Goal: Information Seeking & Learning: Learn about a topic

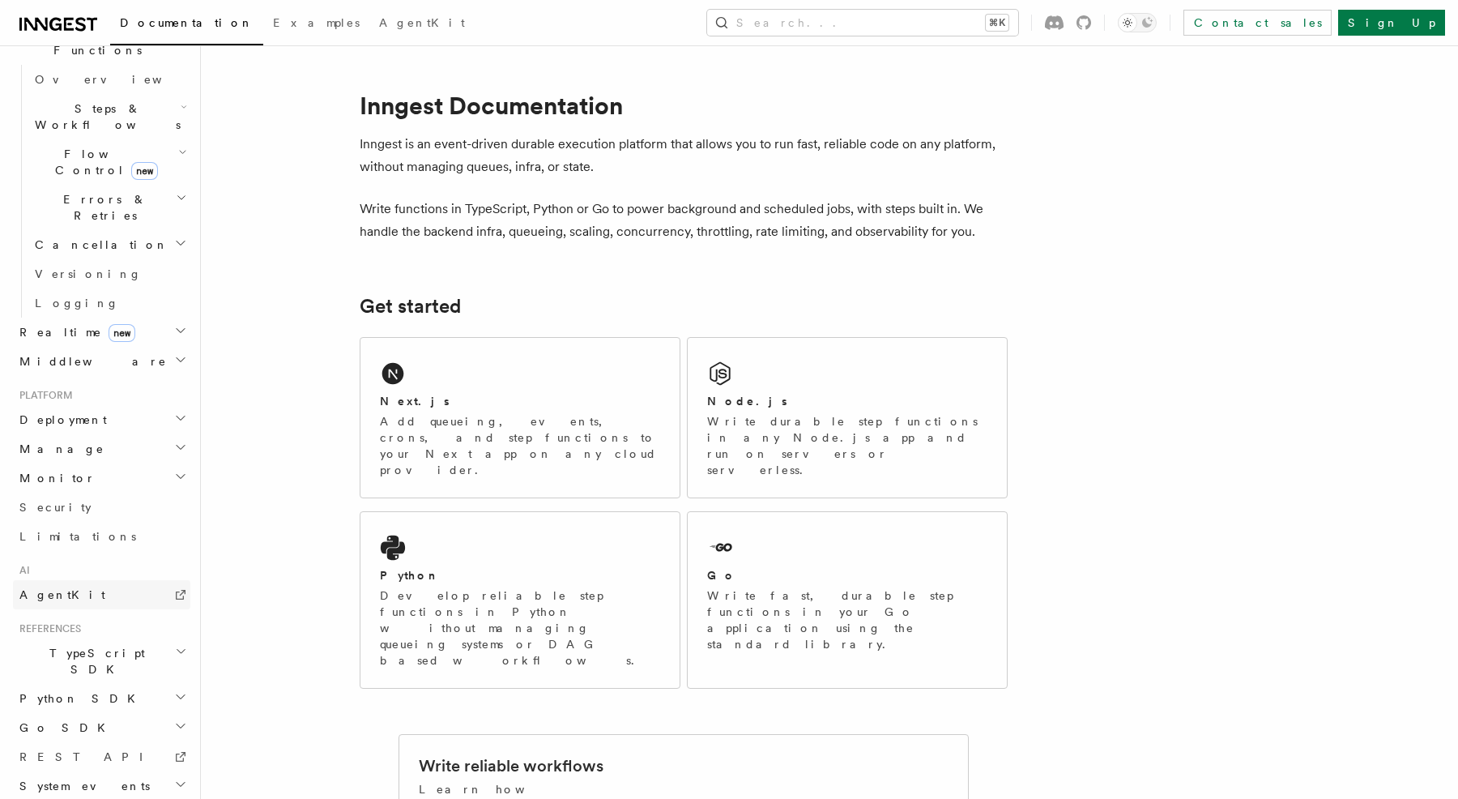
scroll to position [497, 0]
click at [100, 640] on h2 "TypeScript SDK" at bounding box center [101, 662] width 177 height 45
click at [92, 694] on span "Introduction" at bounding box center [93, 700] width 117 height 13
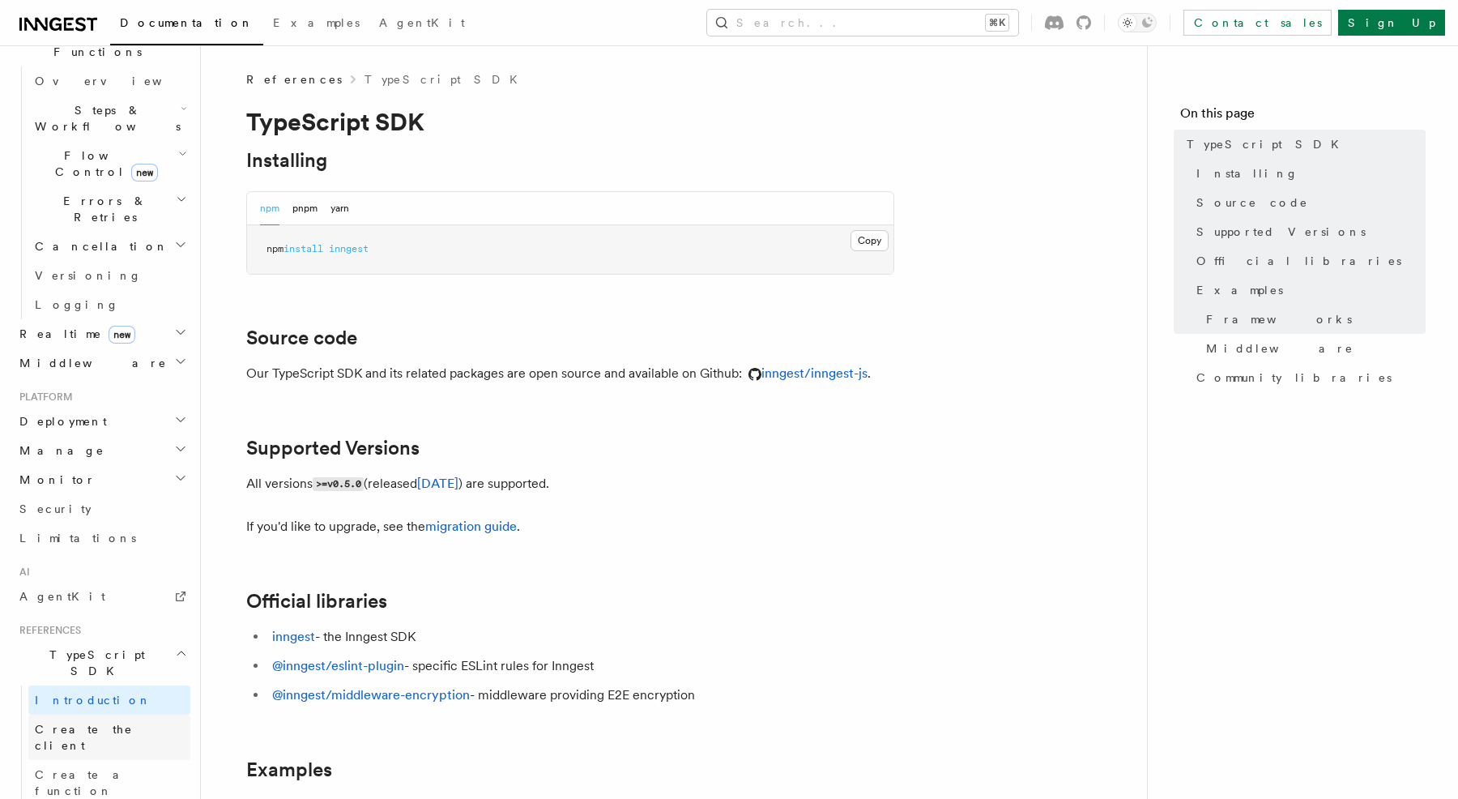
click at [88, 723] on span "Create the client" at bounding box center [84, 737] width 98 height 29
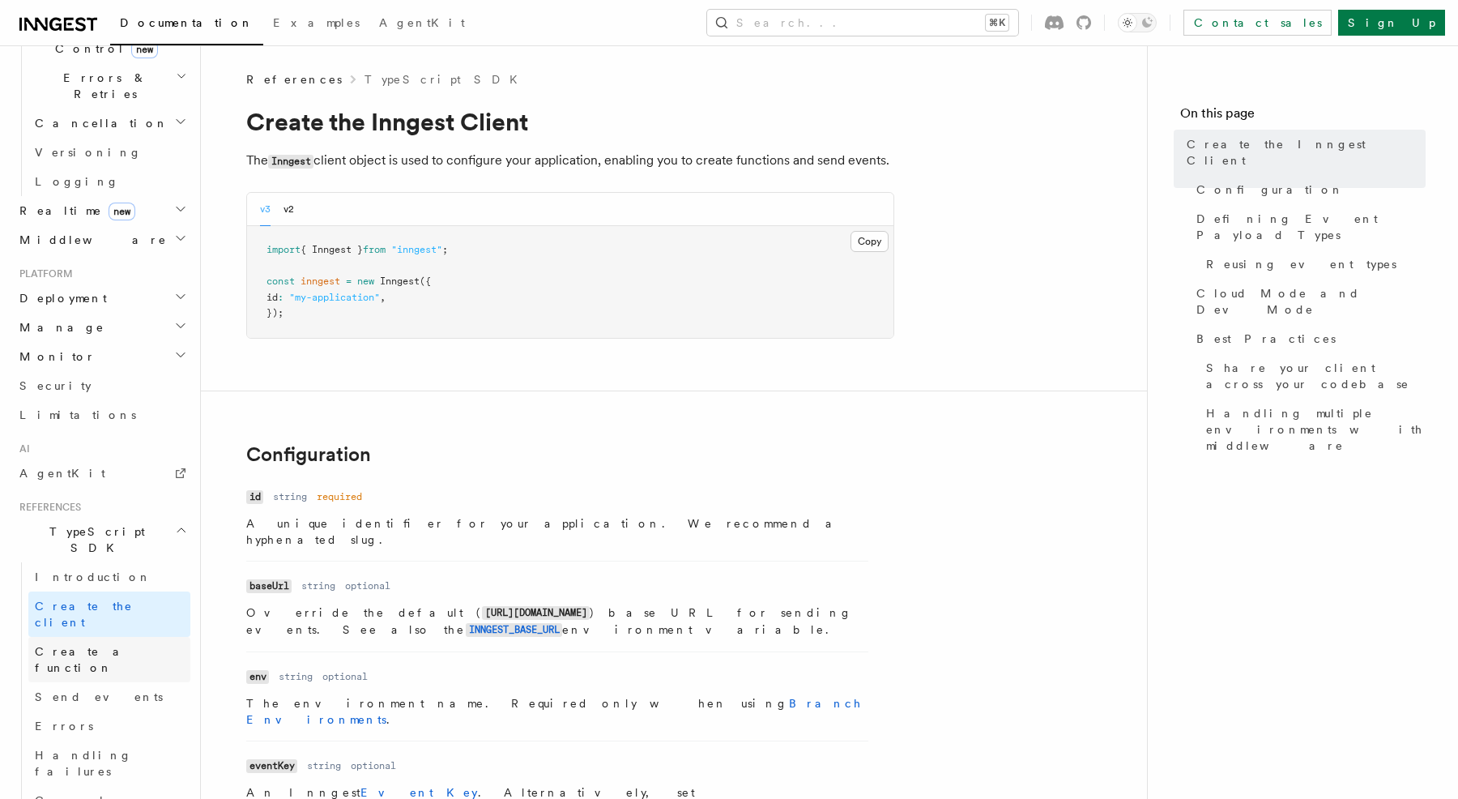
click at [66, 645] on span "Create a function" at bounding box center [83, 659] width 96 height 29
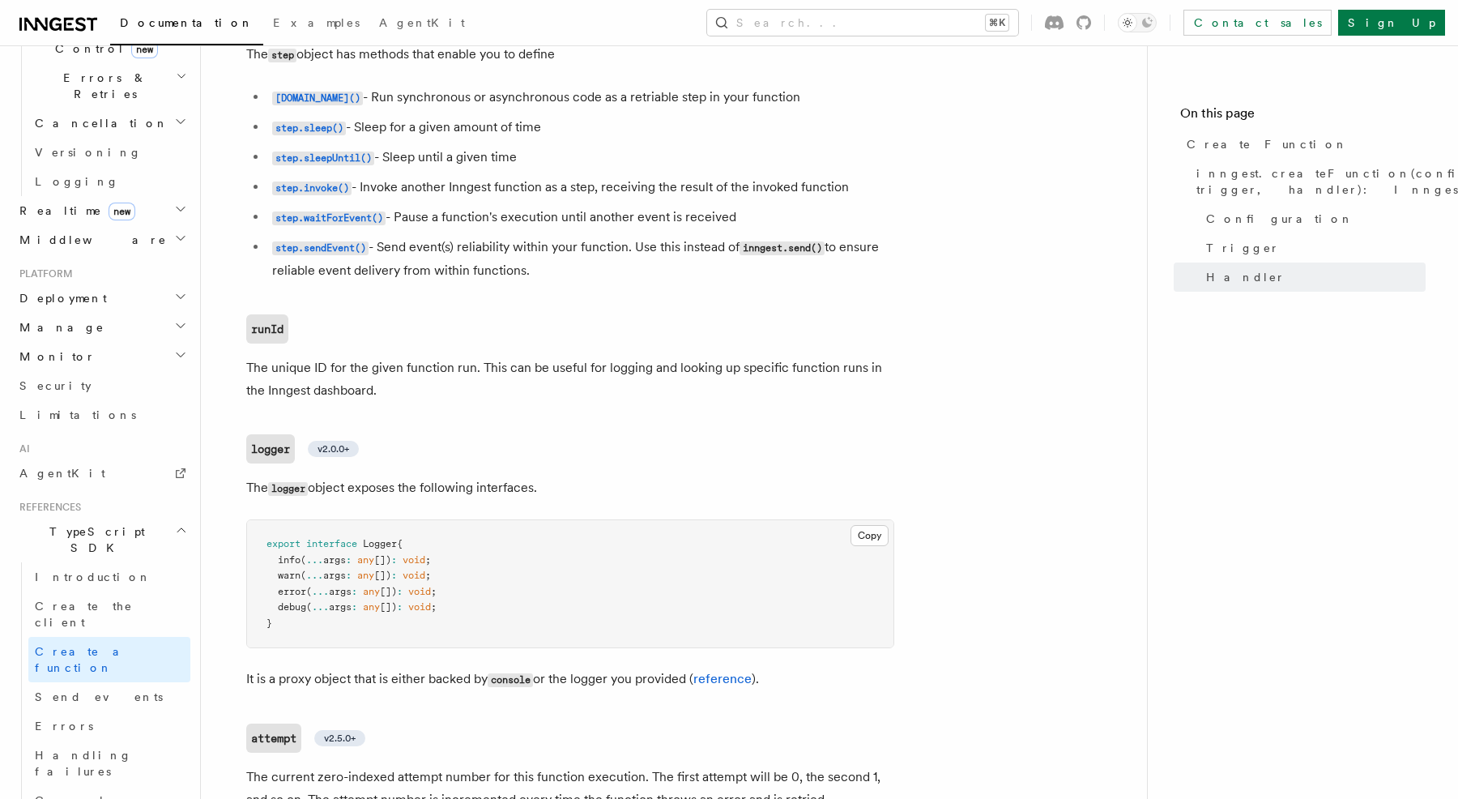
scroll to position [3653, 0]
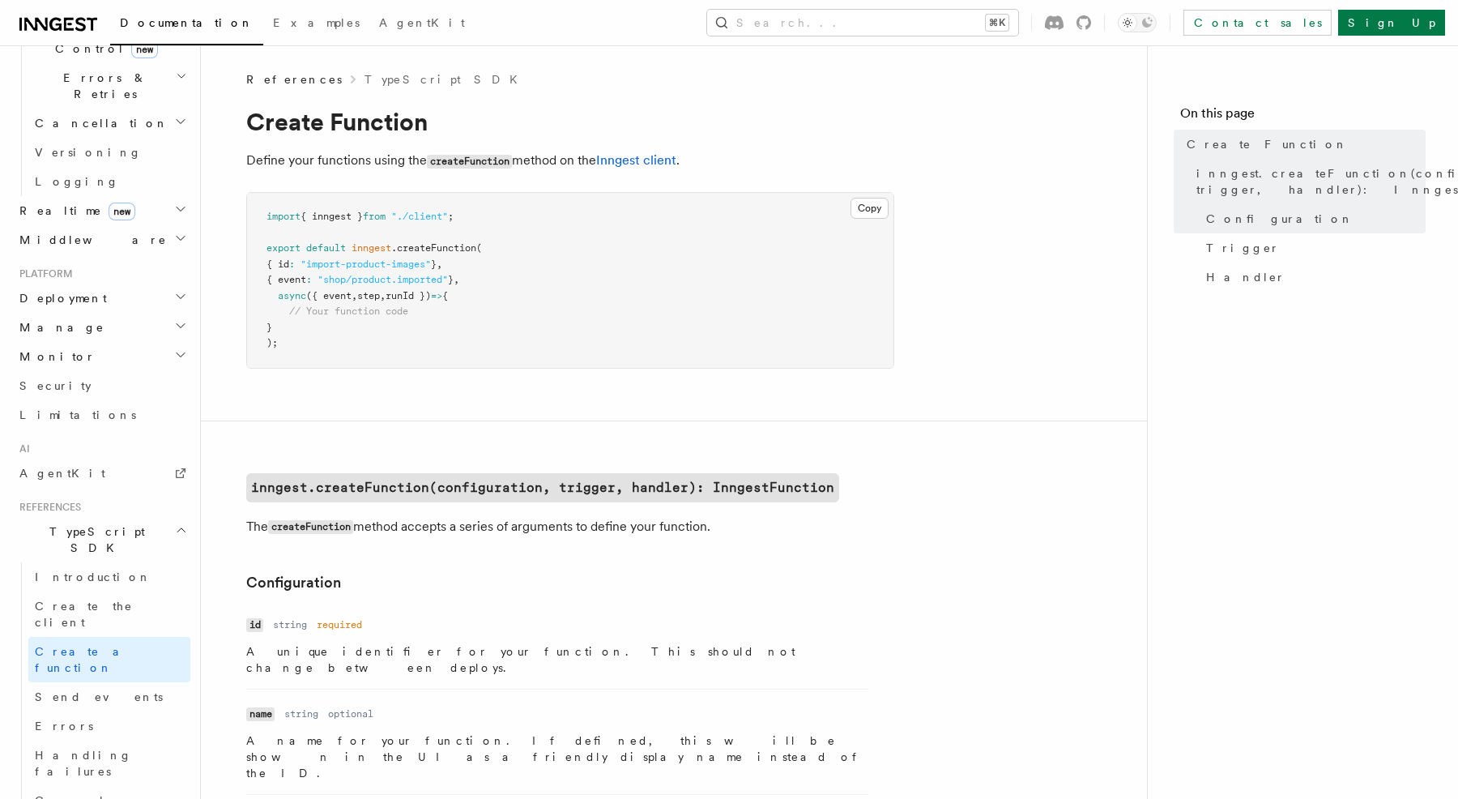
scroll to position [0, 0]
click at [139, 711] on link "Errors" at bounding box center [109, 725] width 162 height 29
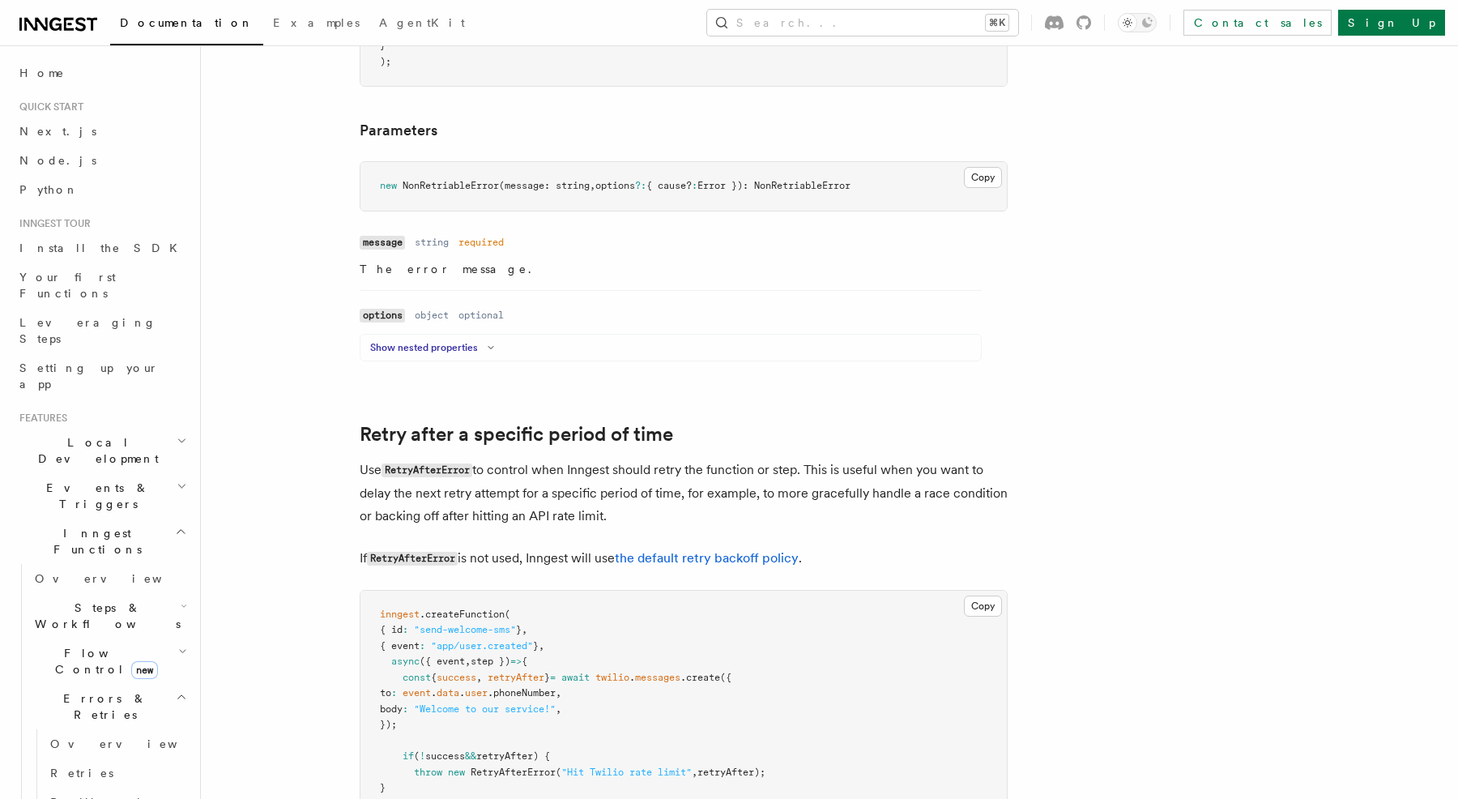
scroll to position [1182, 0]
click at [439, 343] on div "Show nested properties" at bounding box center [671, 352] width 621 height 19
click at [442, 343] on button "Show nested properties" at bounding box center [435, 349] width 130 height 13
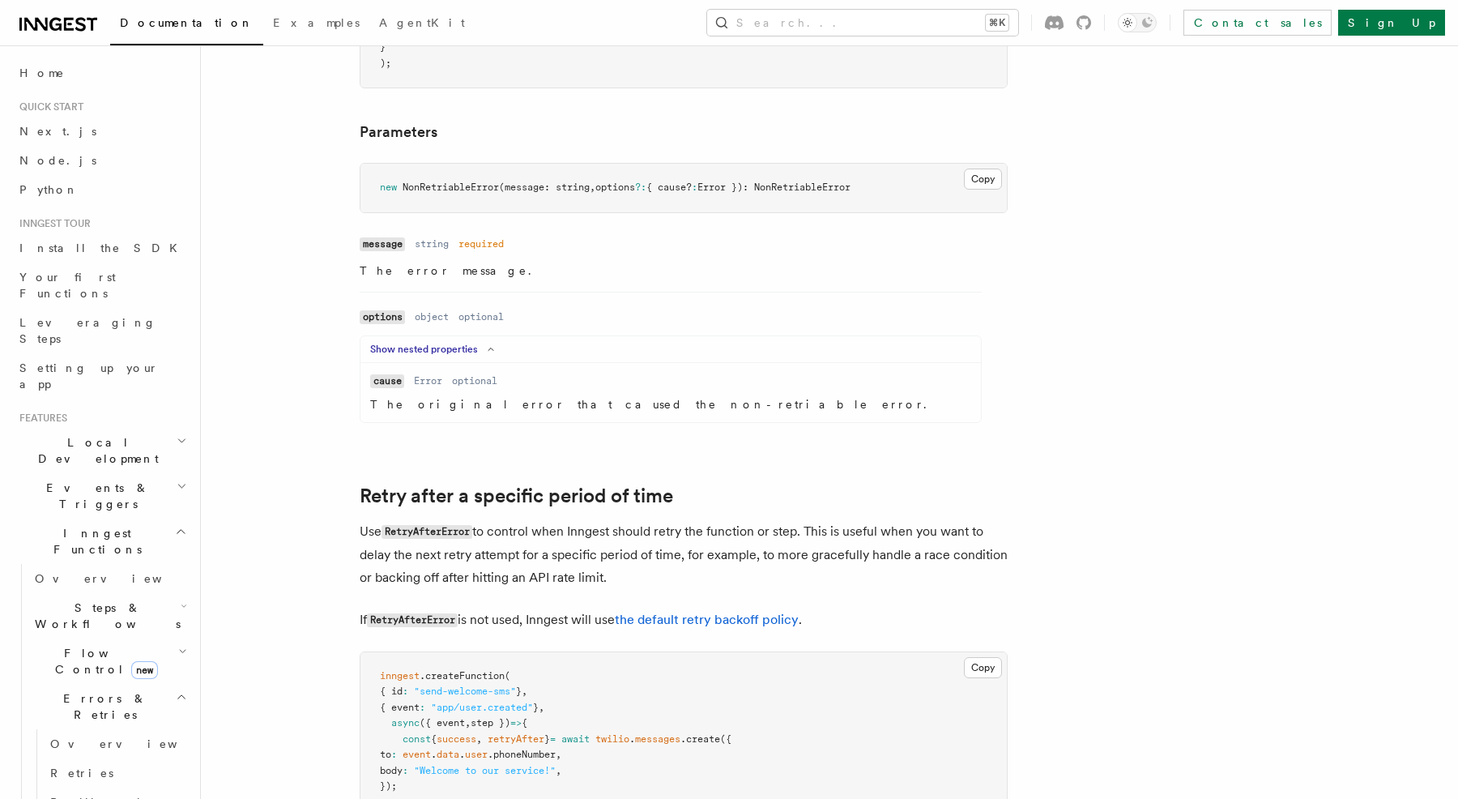
click at [442, 343] on button "Show nested properties" at bounding box center [435, 349] width 130 height 13
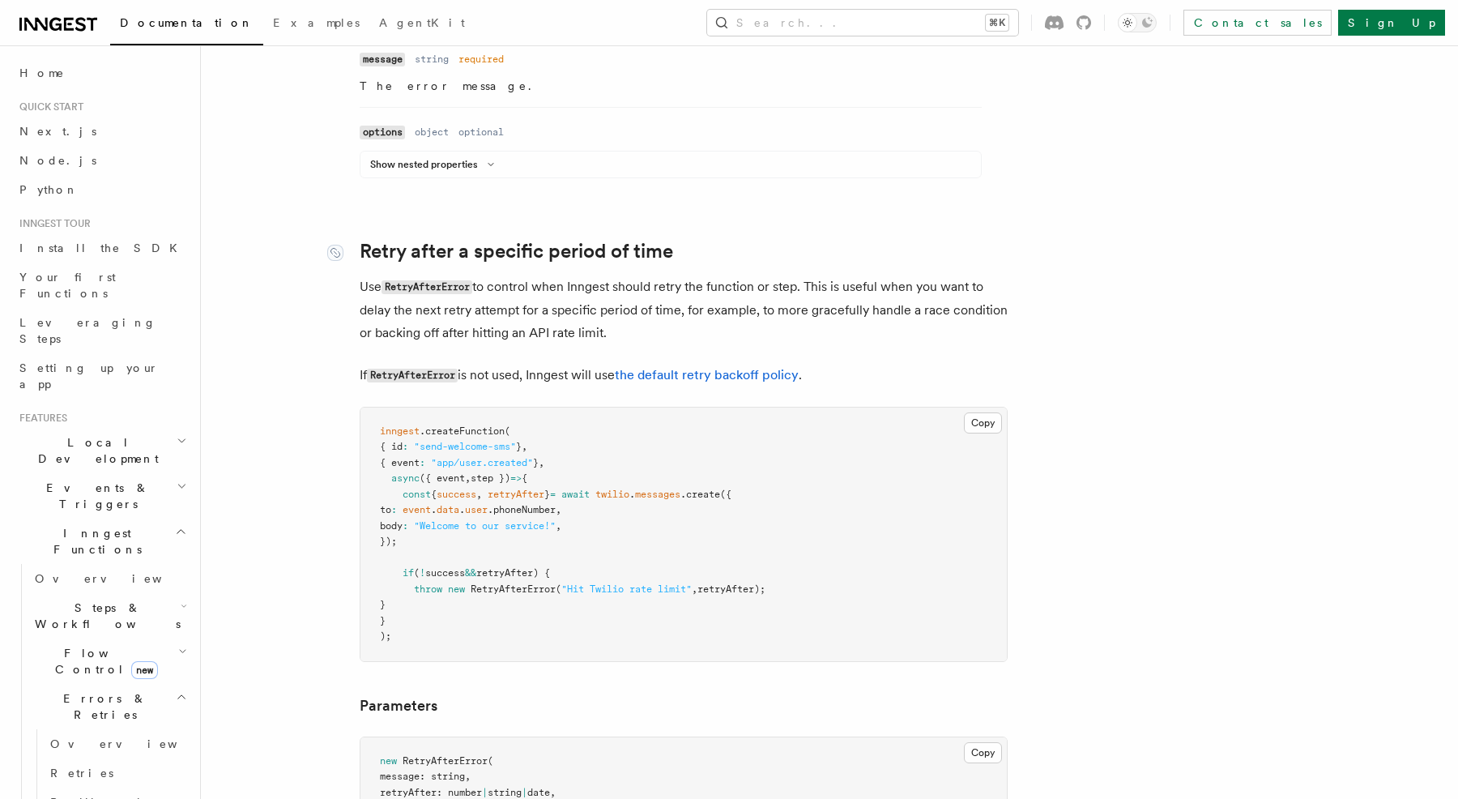
click at [476, 240] on link "Retry after a specific period of time" at bounding box center [517, 251] width 314 height 23
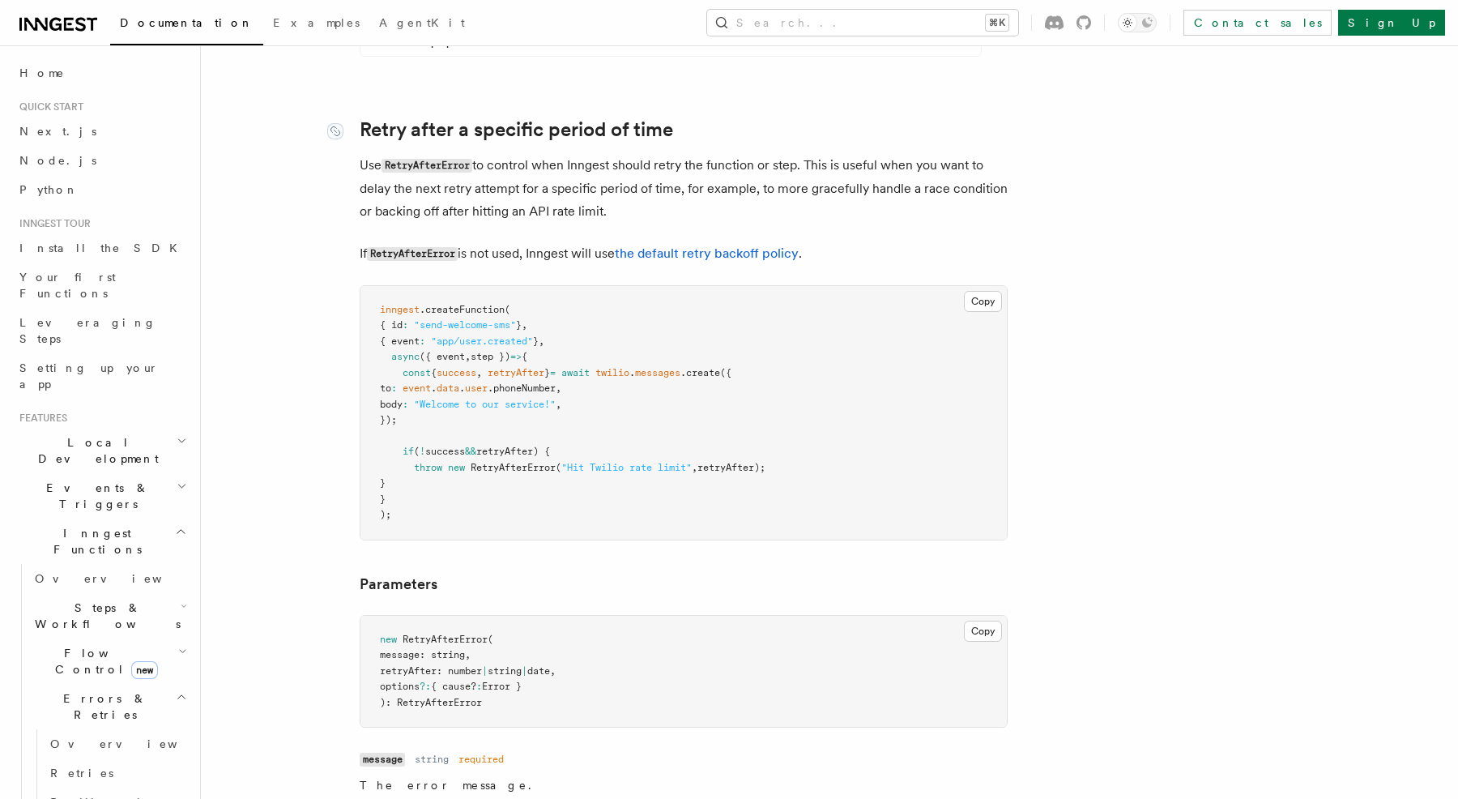
scroll to position [1513, 0]
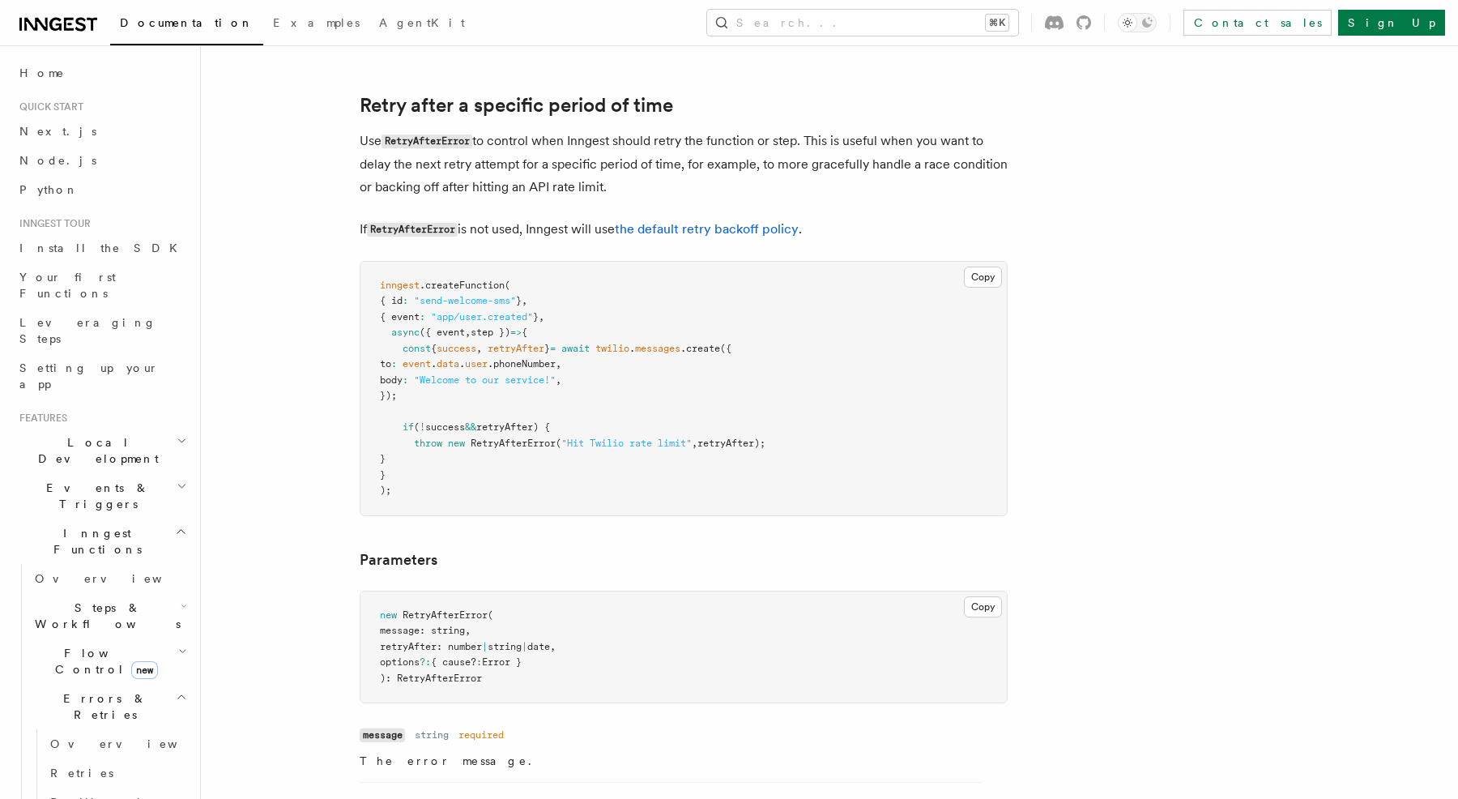
click at [517, 177] on p "Use RetryAfterError to control when Inngest should retry the function or step. …" at bounding box center [684, 164] width 648 height 69
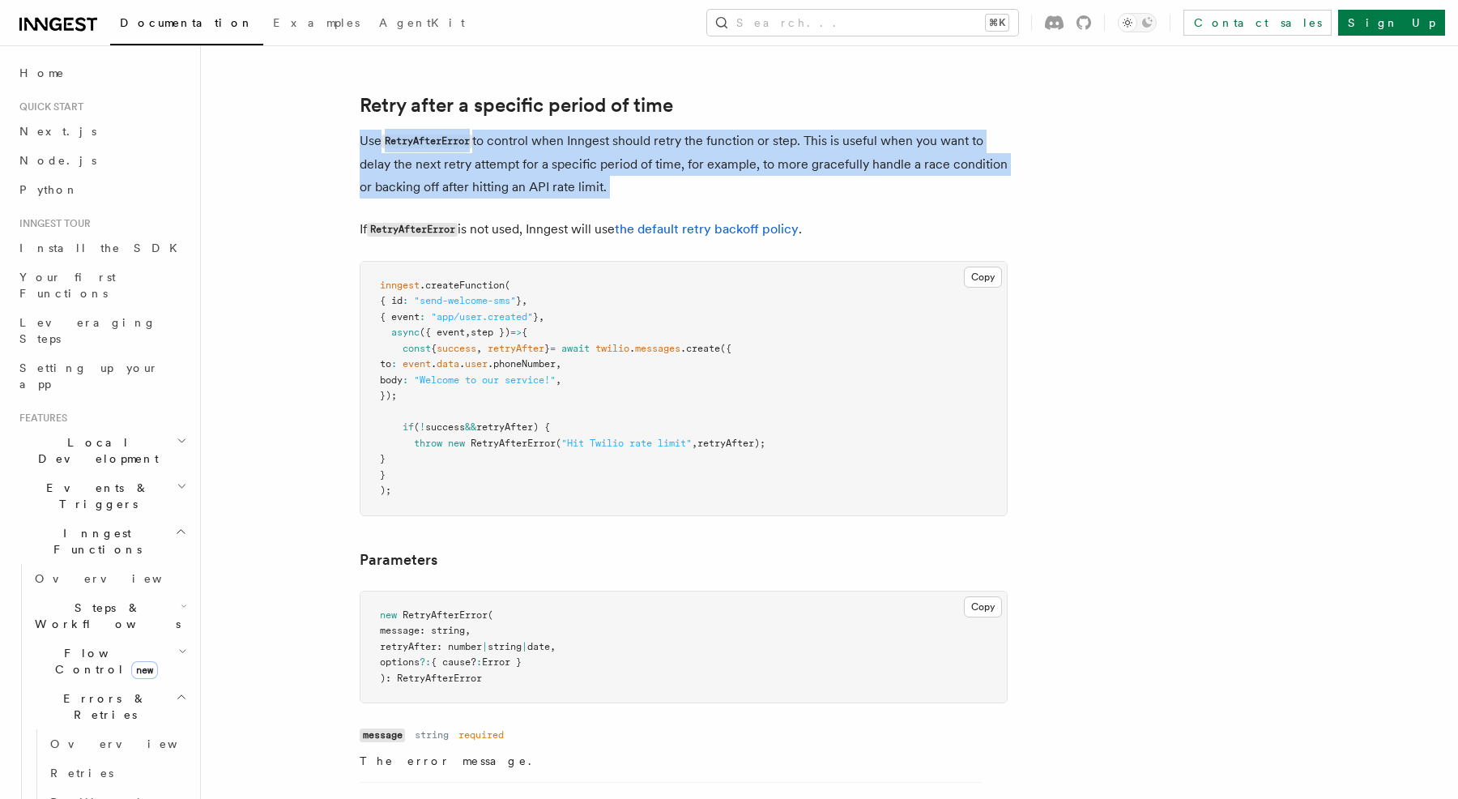
click at [517, 177] on p "Use RetryAfterError to control when Inngest should retry the function or step. …" at bounding box center [684, 164] width 648 height 69
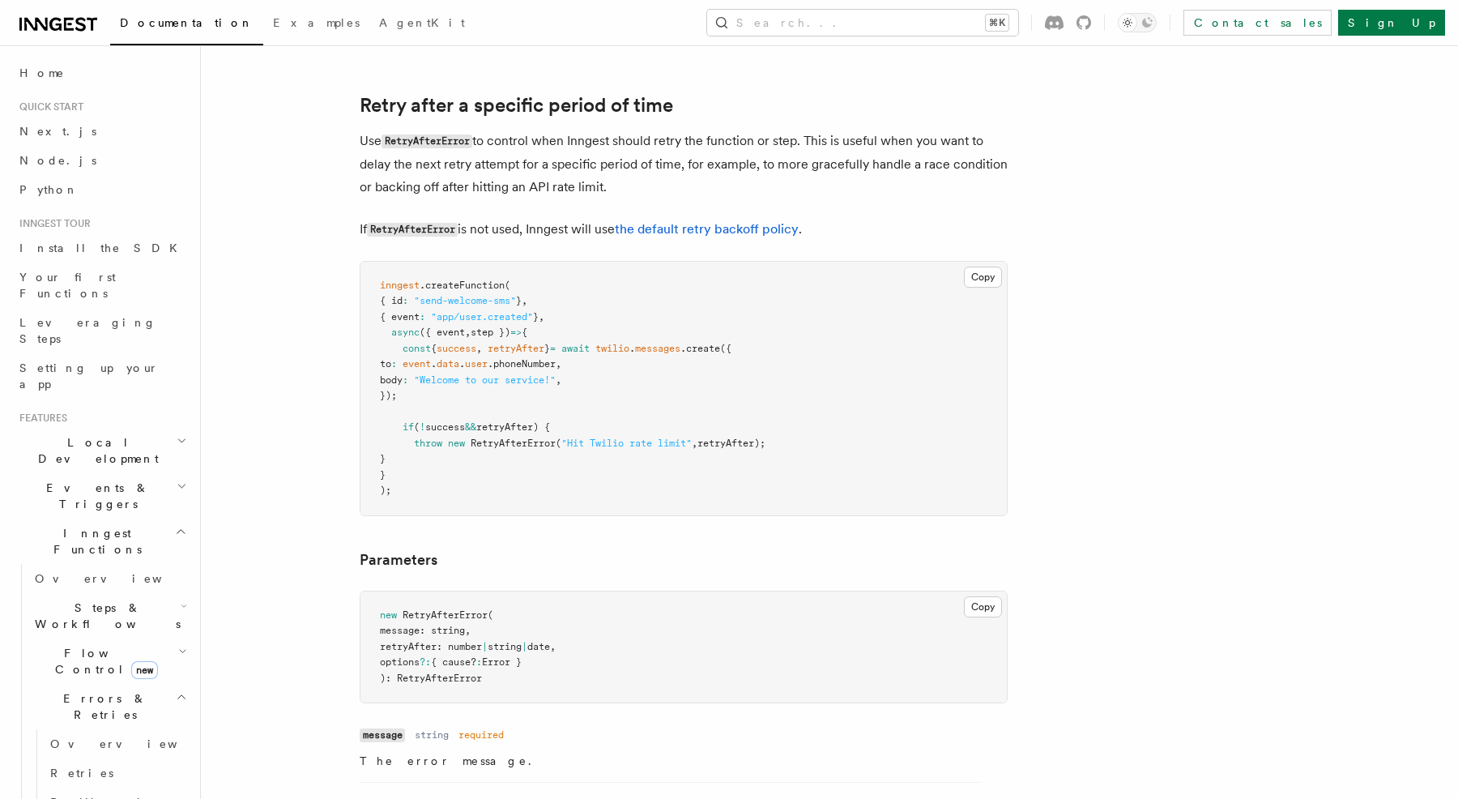
click at [523, 218] on p "If RetryAfterError is not used, Inngest will use the default retry backoff poli…" at bounding box center [684, 229] width 648 height 23
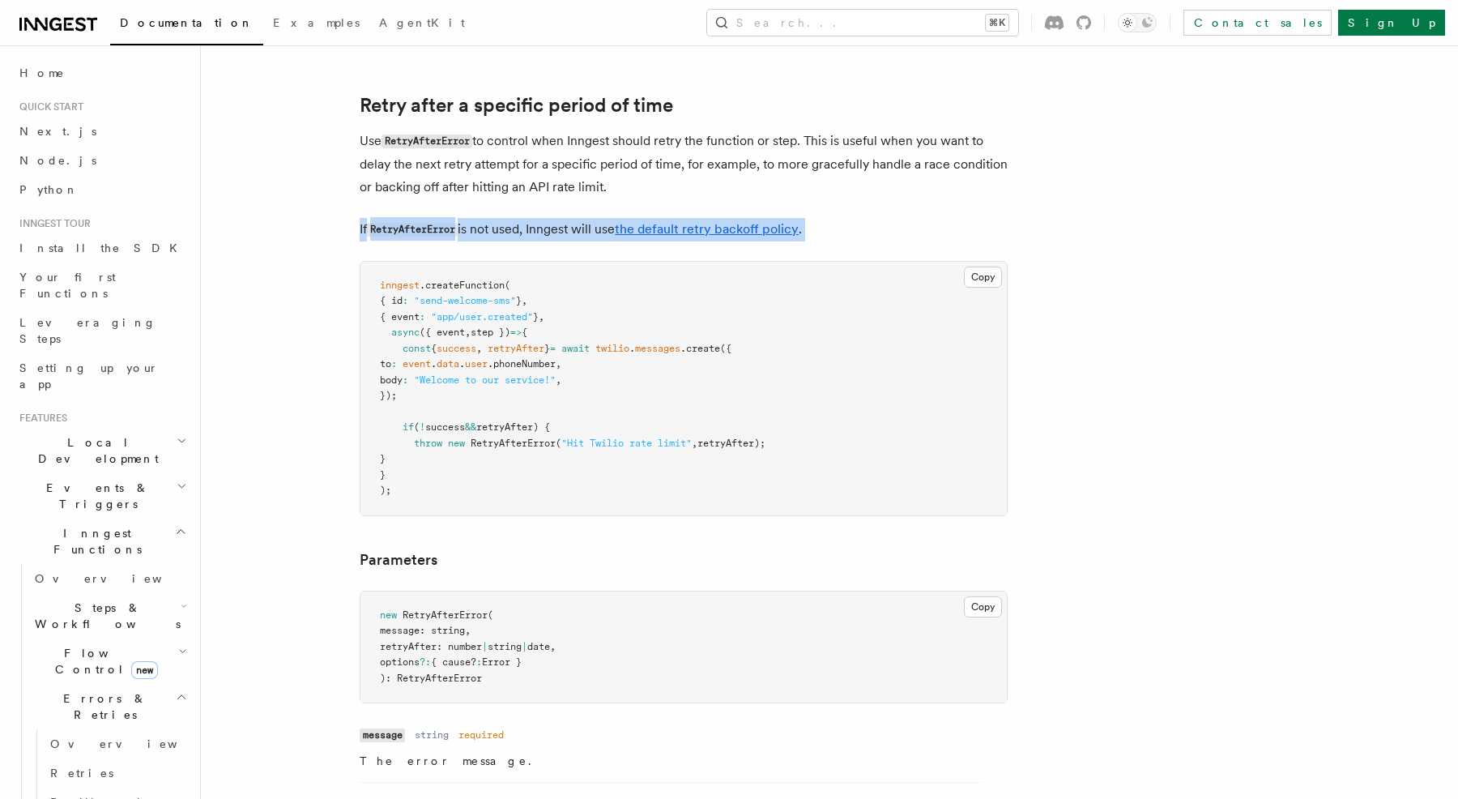
click at [523, 218] on p "If RetryAfterError is not used, Inngest will use the default retry backoff poli…" at bounding box center [684, 229] width 648 height 23
click at [506, 277] on pre "inngest .createFunction ( { id : "send-welcome-sms" } , { event : "app/user.cre…" at bounding box center [684, 389] width 647 height 254
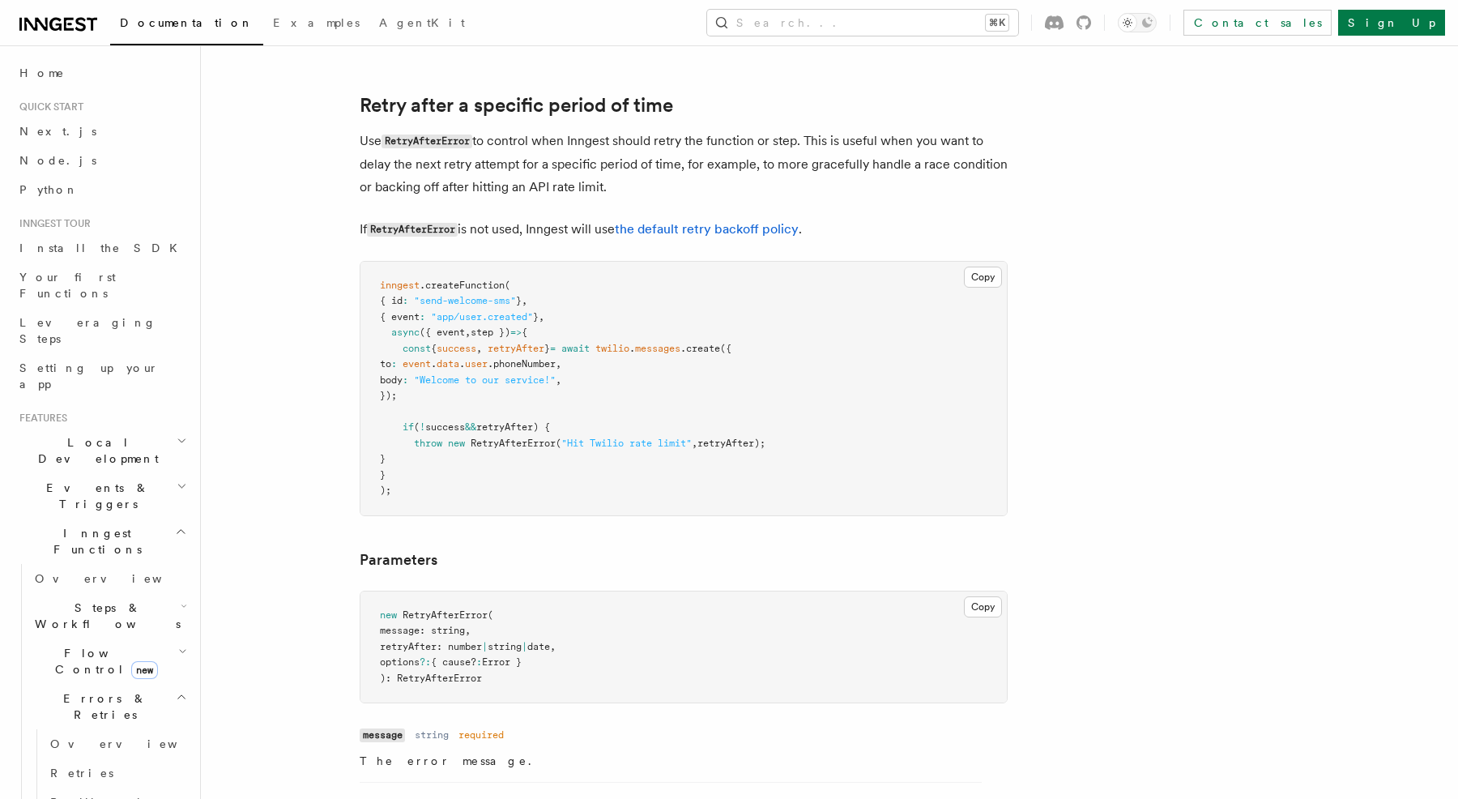
click at [506, 277] on pre "inngest .createFunction ( { id : "send-welcome-sms" } , { event : "app/user.cre…" at bounding box center [684, 389] width 647 height 254
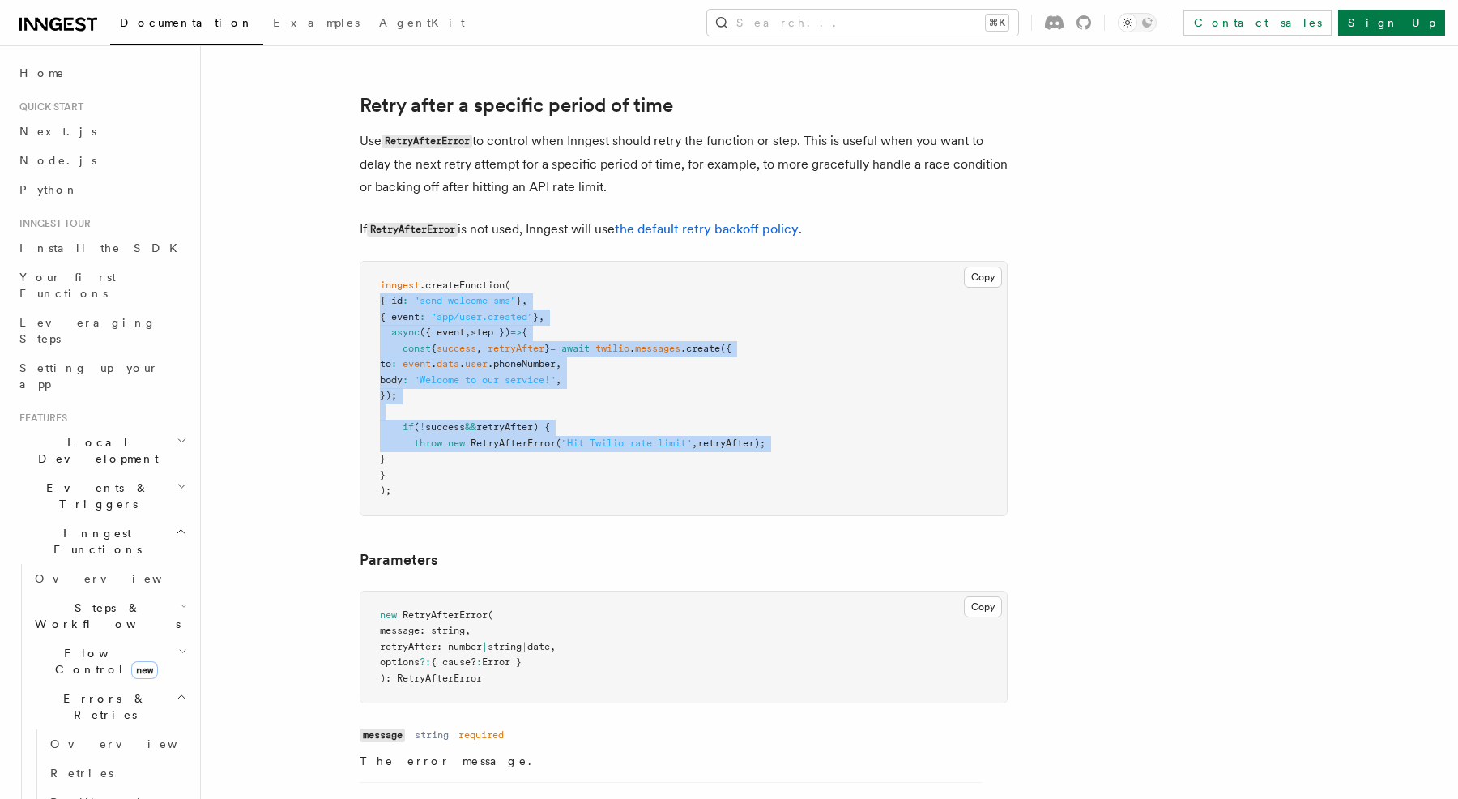
drag, startPoint x: 506, startPoint y: 277, endPoint x: 539, endPoint y: 441, distance: 166.8
click at [537, 433] on pre "inngest .createFunction ( { id : "send-welcome-sms" } , { event : "app/user.cre…" at bounding box center [684, 389] width 647 height 254
click at [539, 441] on pre "inngest .createFunction ( { id : "send-welcome-sms" } , { event : "app/user.cre…" at bounding box center [684, 389] width 647 height 254
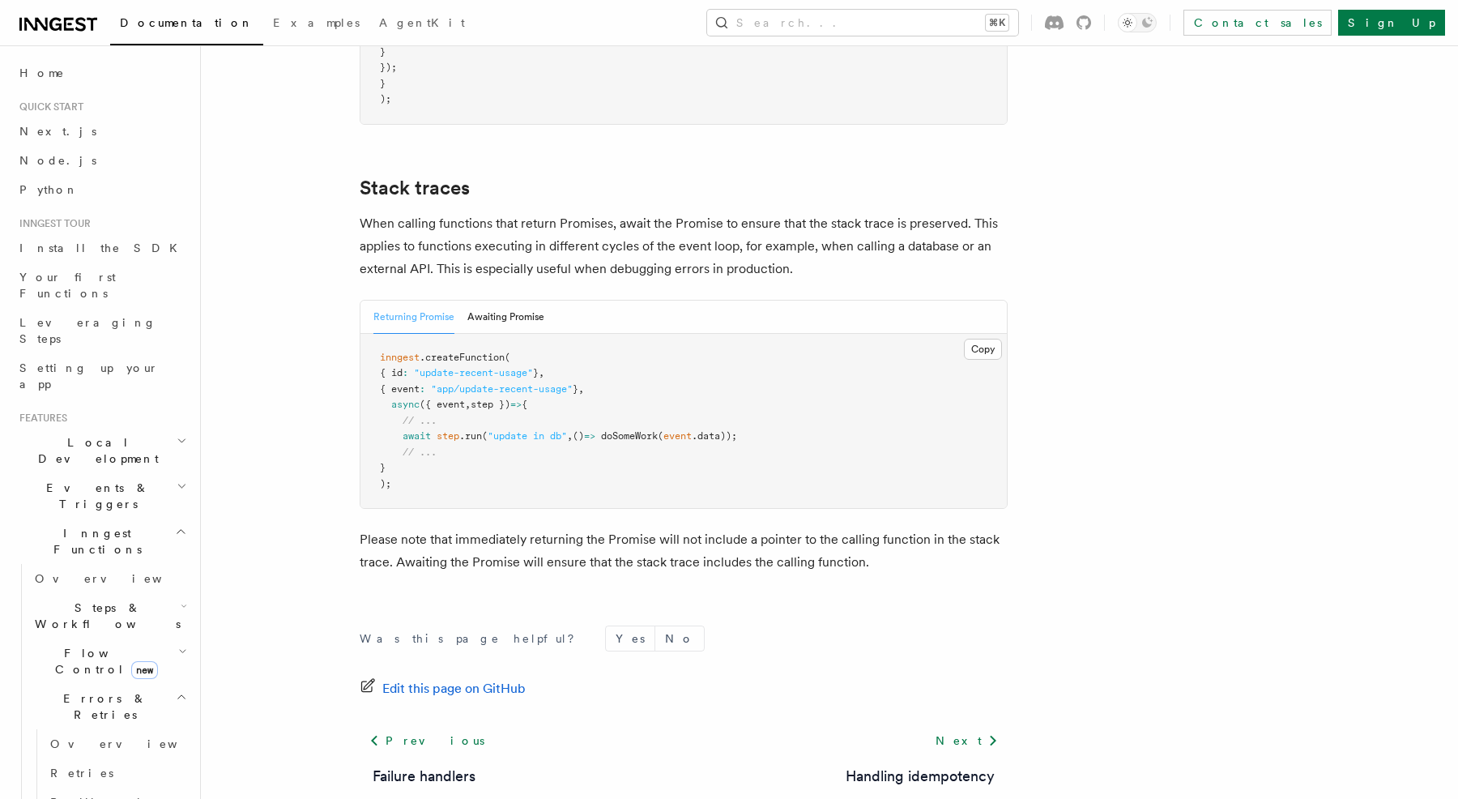
scroll to position [3550, 0]
click at [504, 301] on button "Awaiting Promise" at bounding box center [506, 317] width 77 height 33
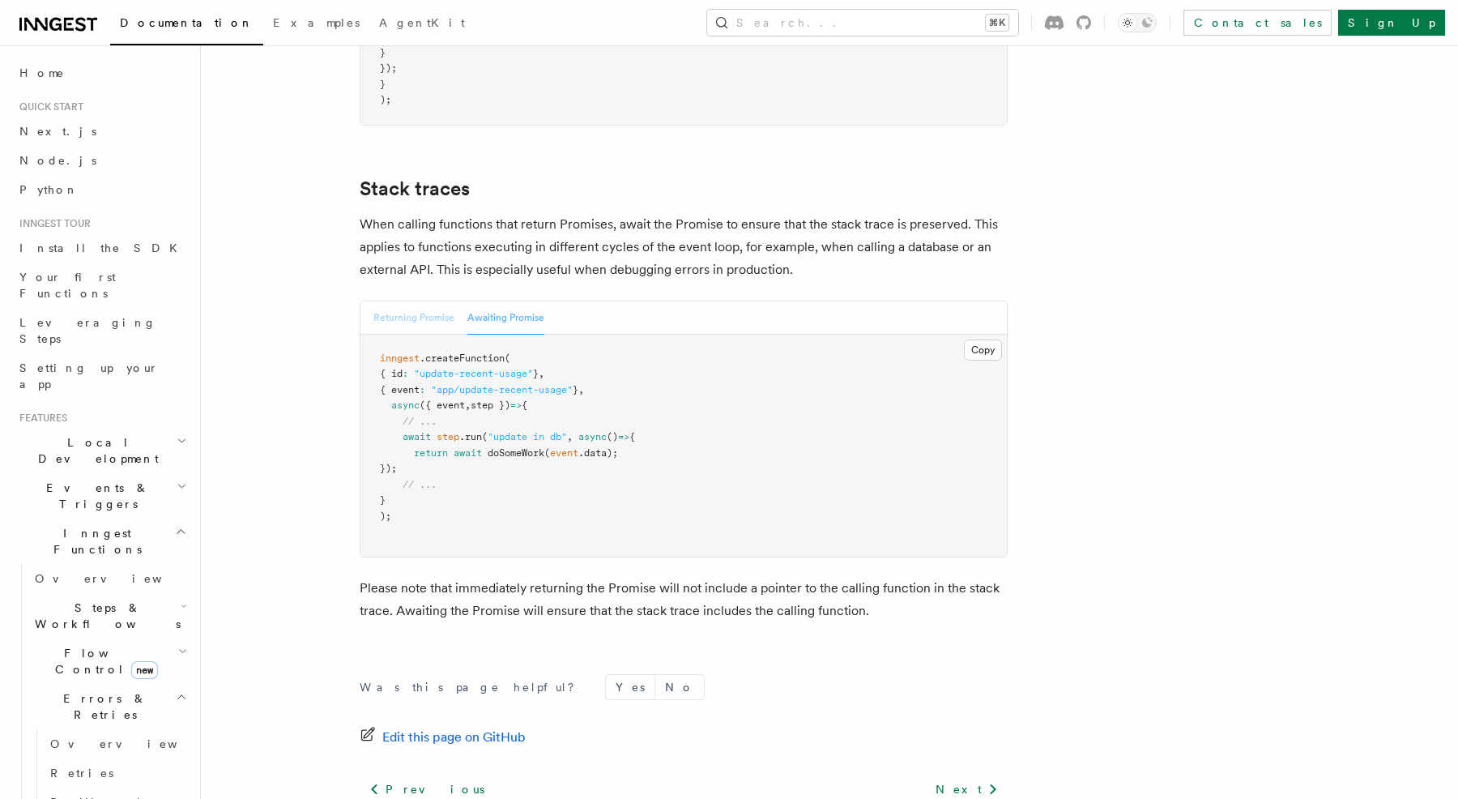
click at [435, 301] on button "Returning Promise" at bounding box center [414, 317] width 81 height 33
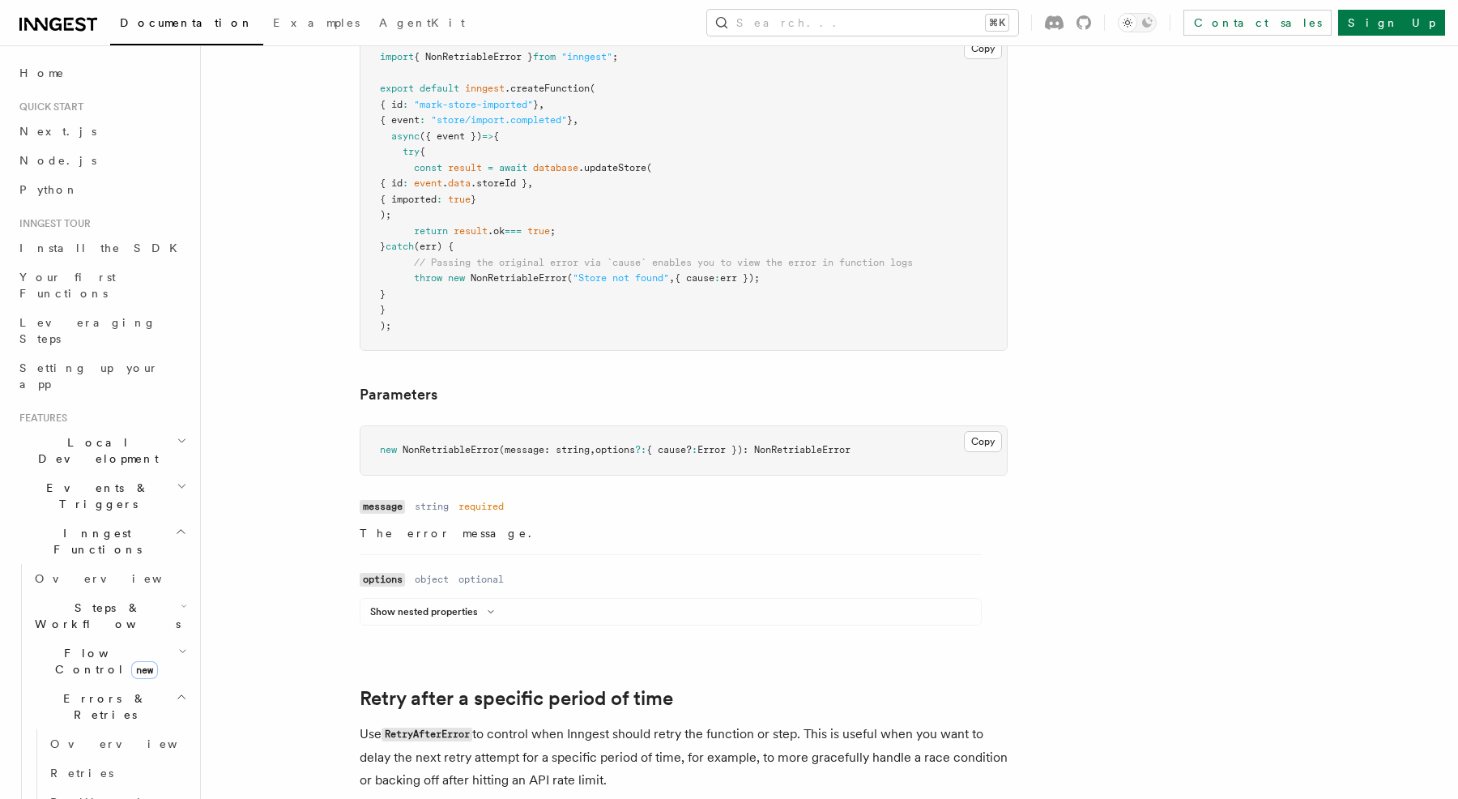
scroll to position [1210, 0]
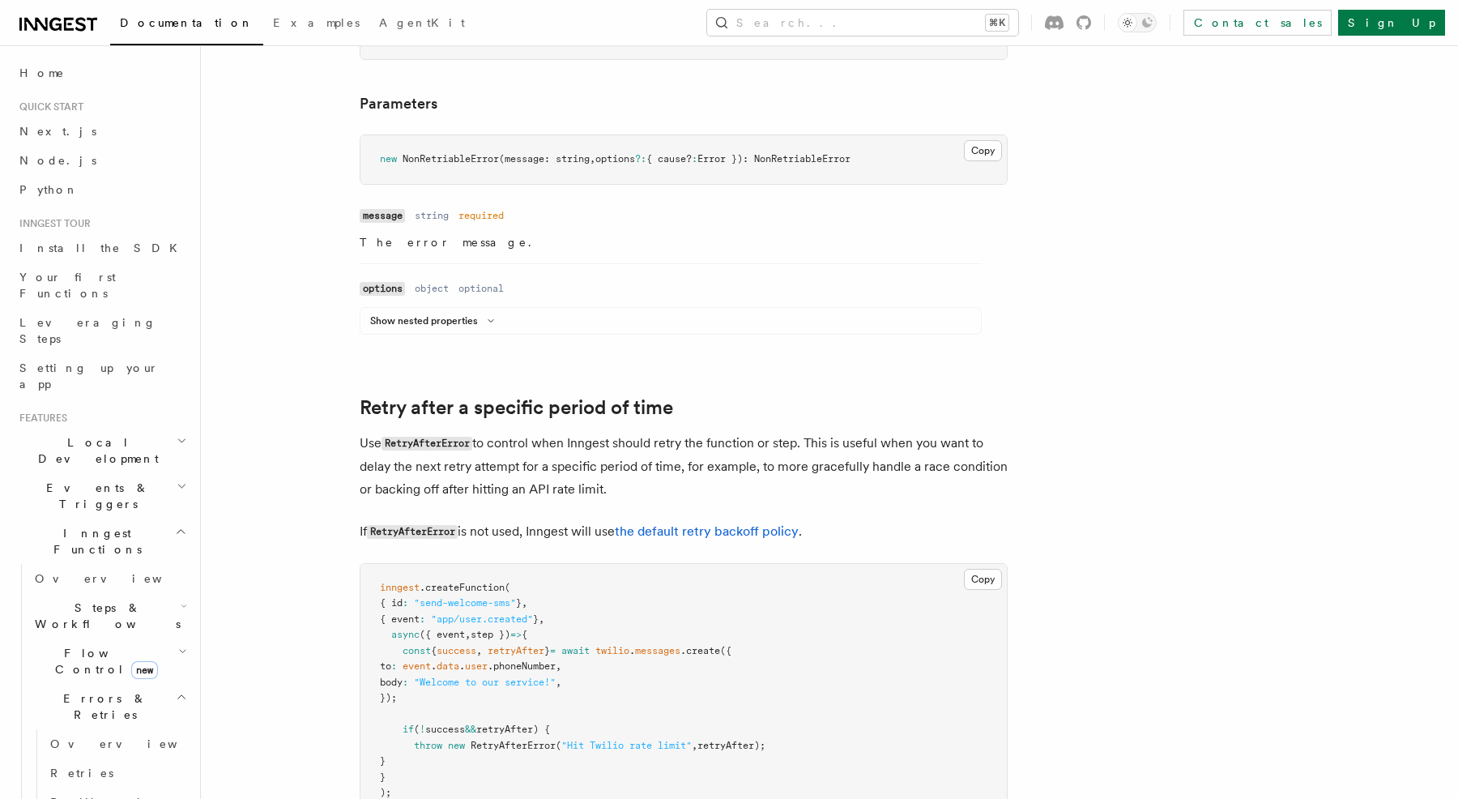
click at [422, 317] on div "Show nested properties" at bounding box center [671, 323] width 621 height 19
click at [422, 314] on button "Show nested properties" at bounding box center [435, 320] width 130 height 13
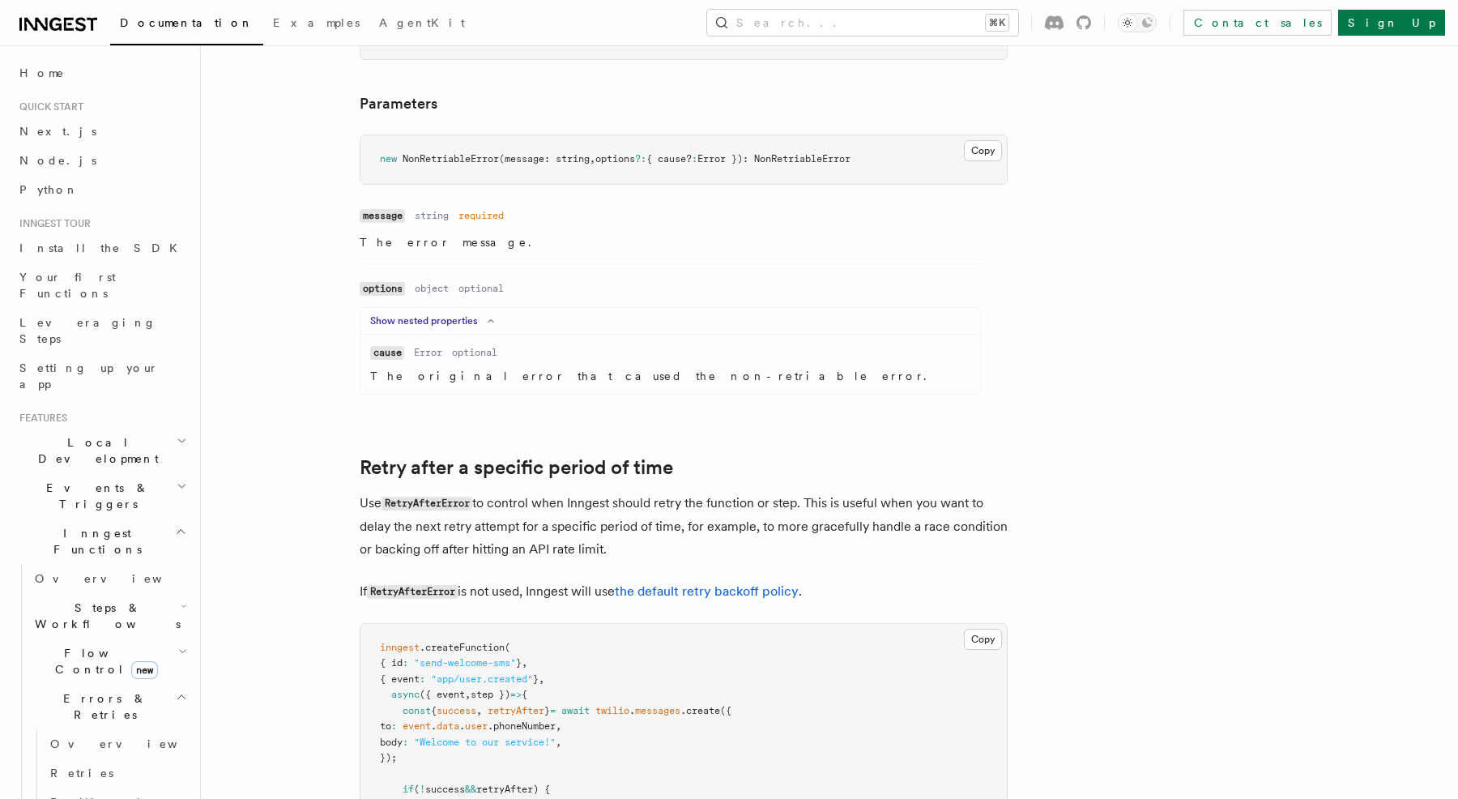
click at [422, 314] on button "Show nested properties" at bounding box center [435, 320] width 130 height 13
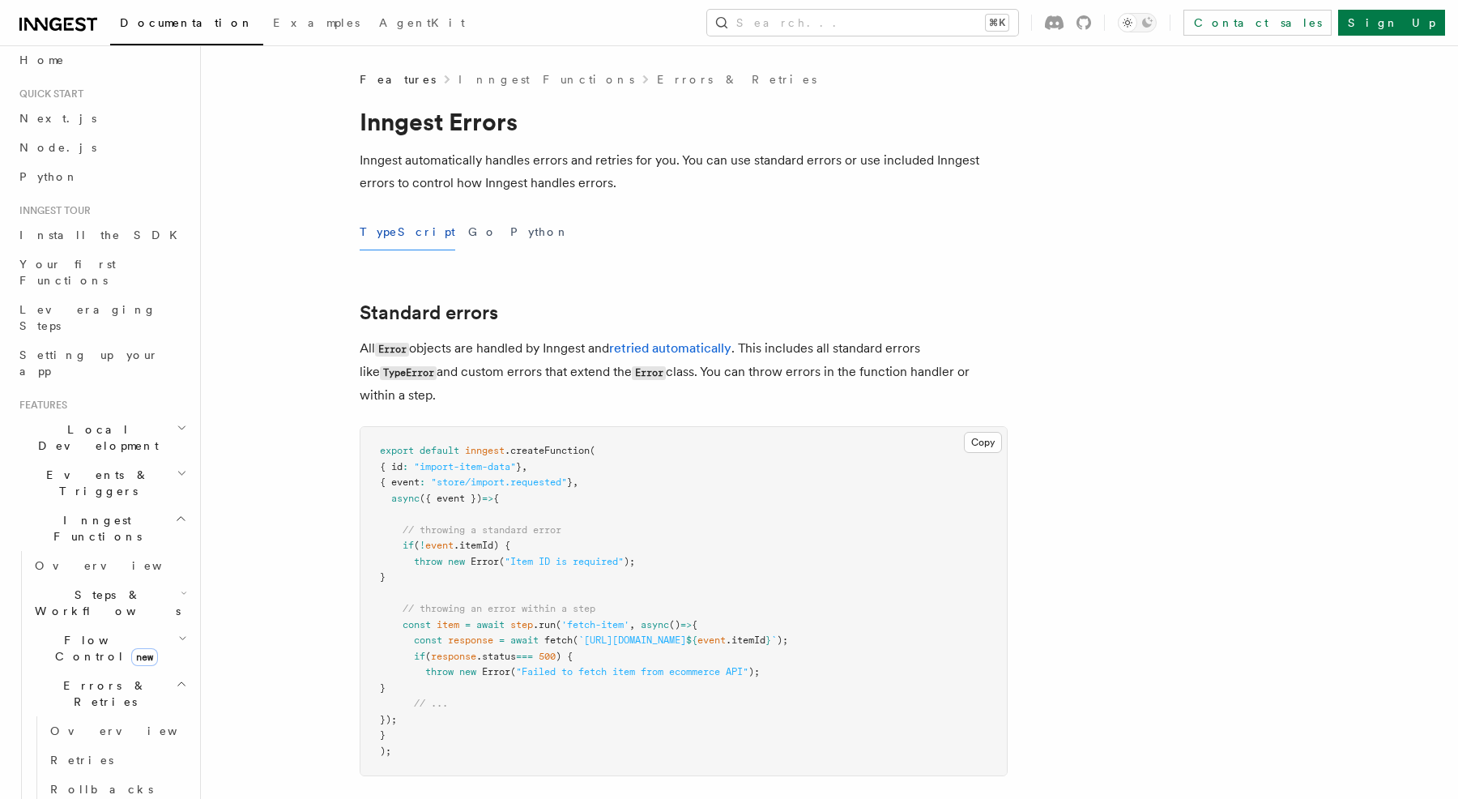
scroll to position [92, 0]
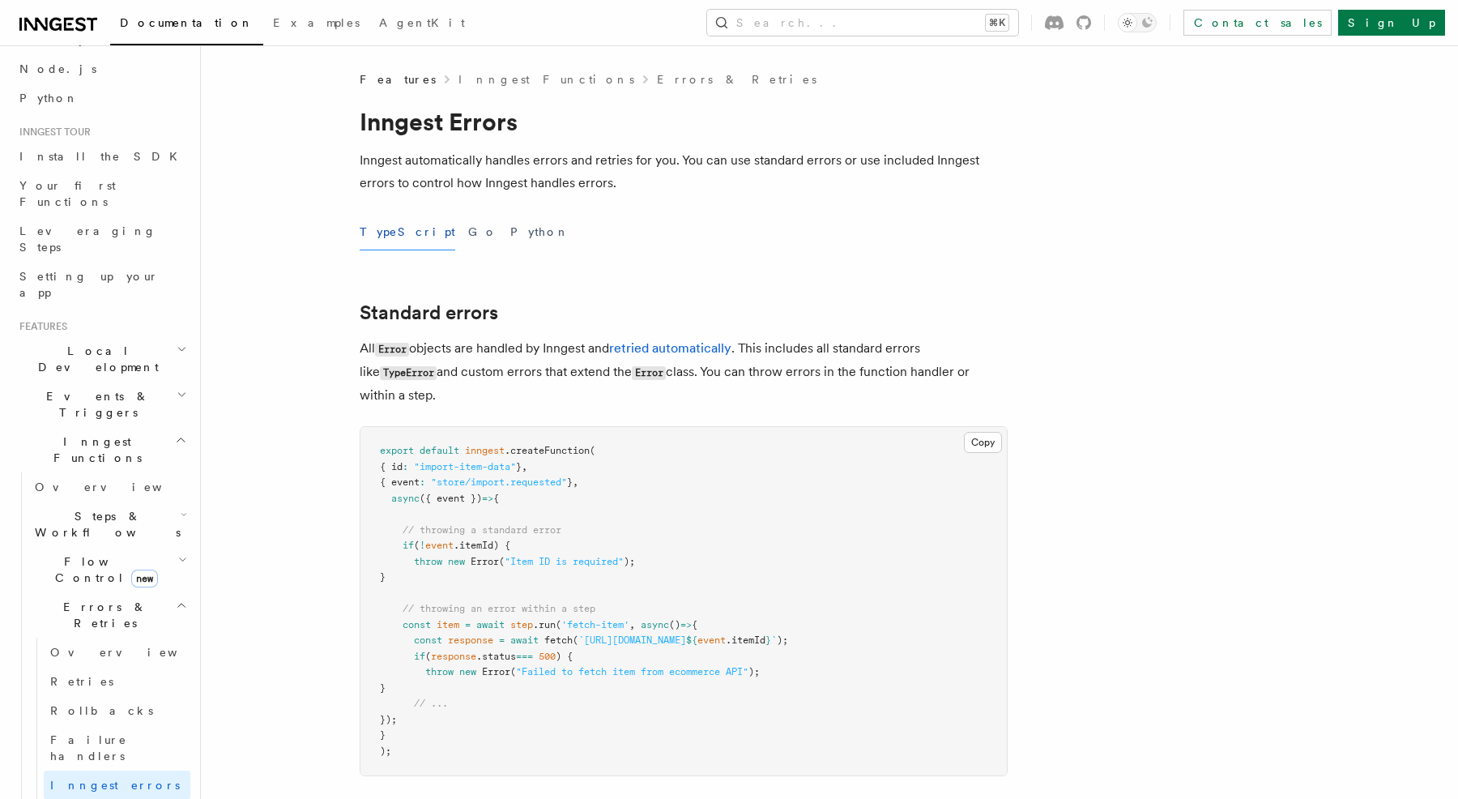
click at [81, 553] on span "Flow Control new" at bounding box center [103, 569] width 150 height 32
click at [93, 631] on span "Singleton" at bounding box center [168, 637] width 237 height 13
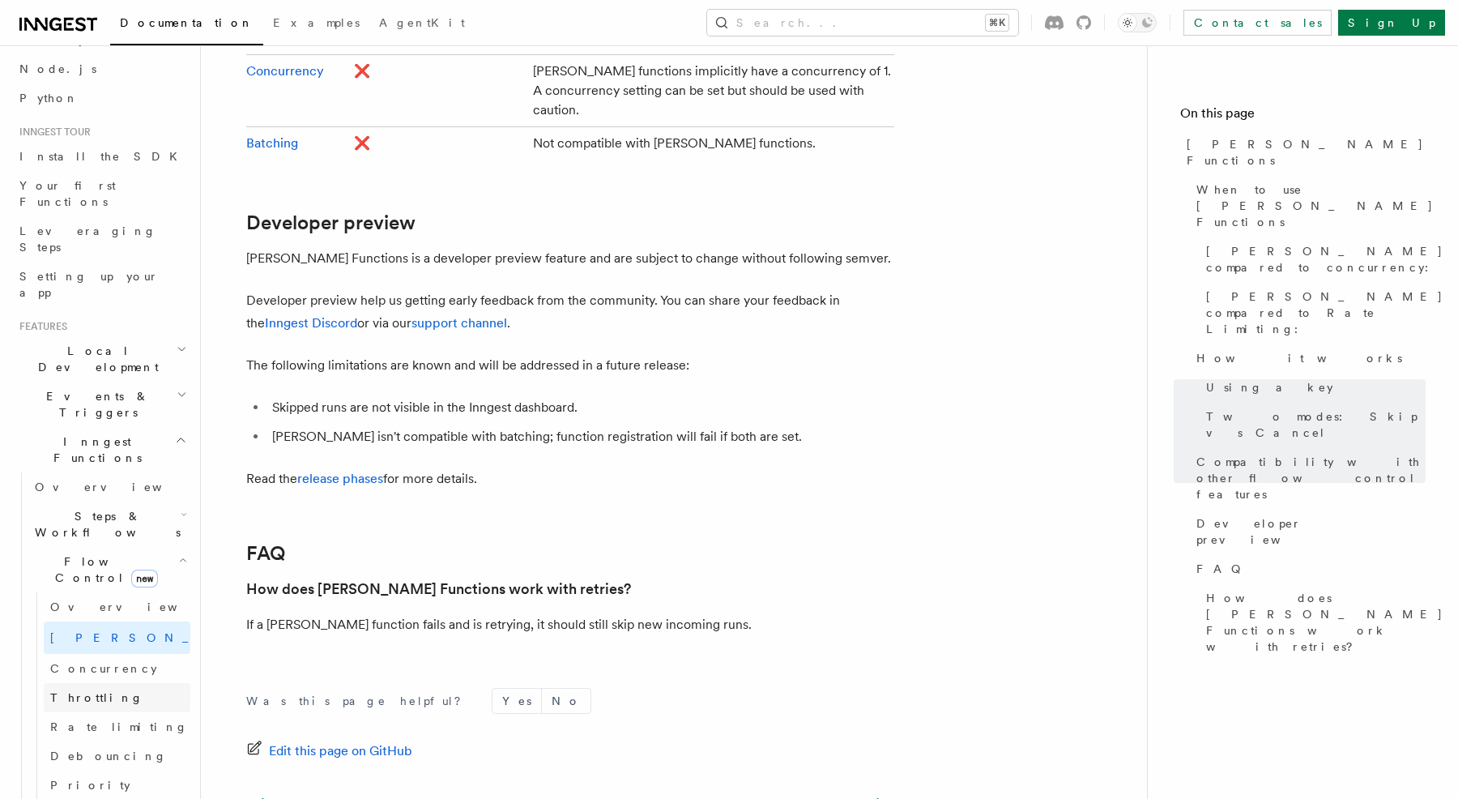
scroll to position [3118, 0]
click at [113, 683] on link "Throttling" at bounding box center [117, 697] width 147 height 29
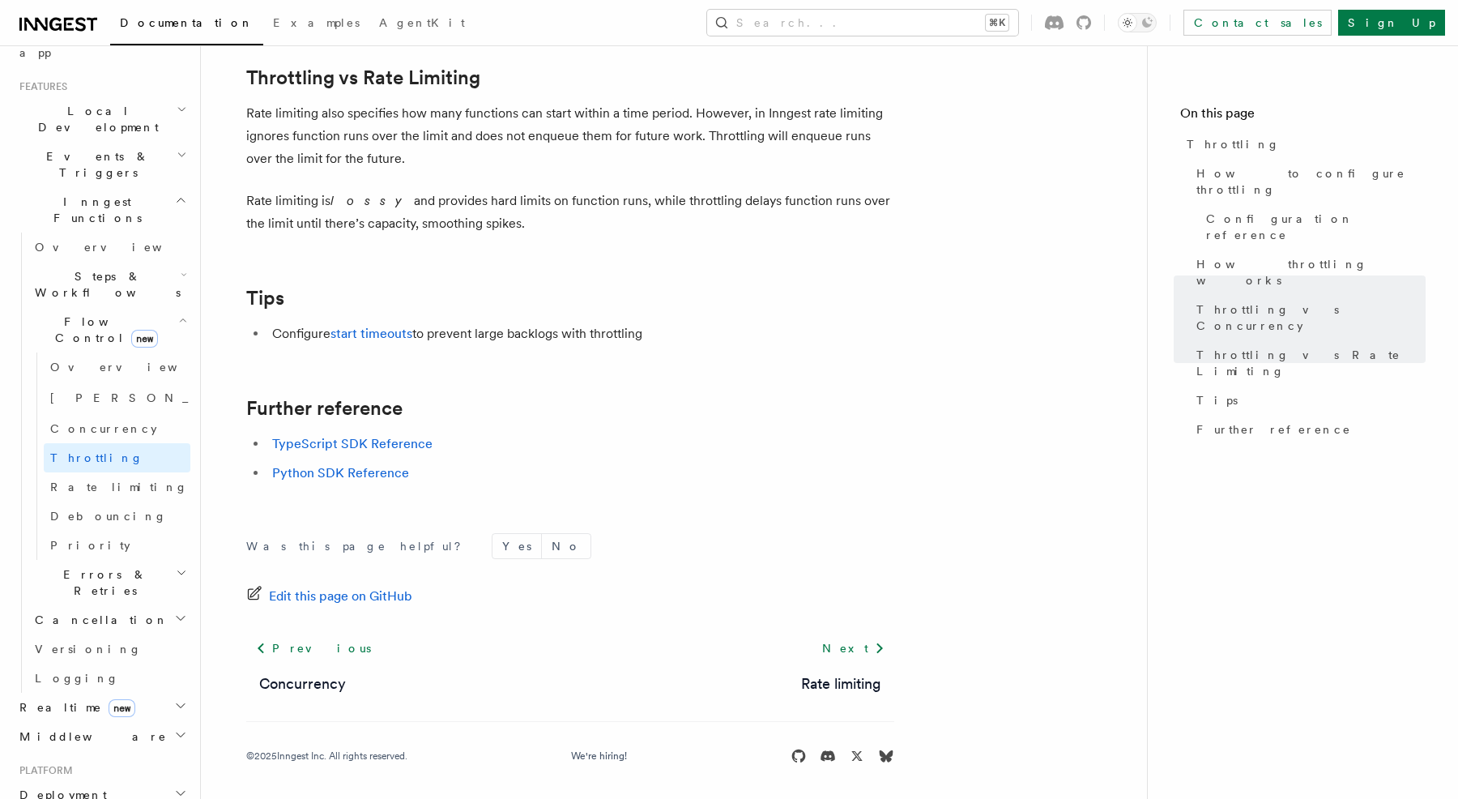
scroll to position [1744, 0]
click at [106, 531] on link "Priority" at bounding box center [117, 545] width 147 height 29
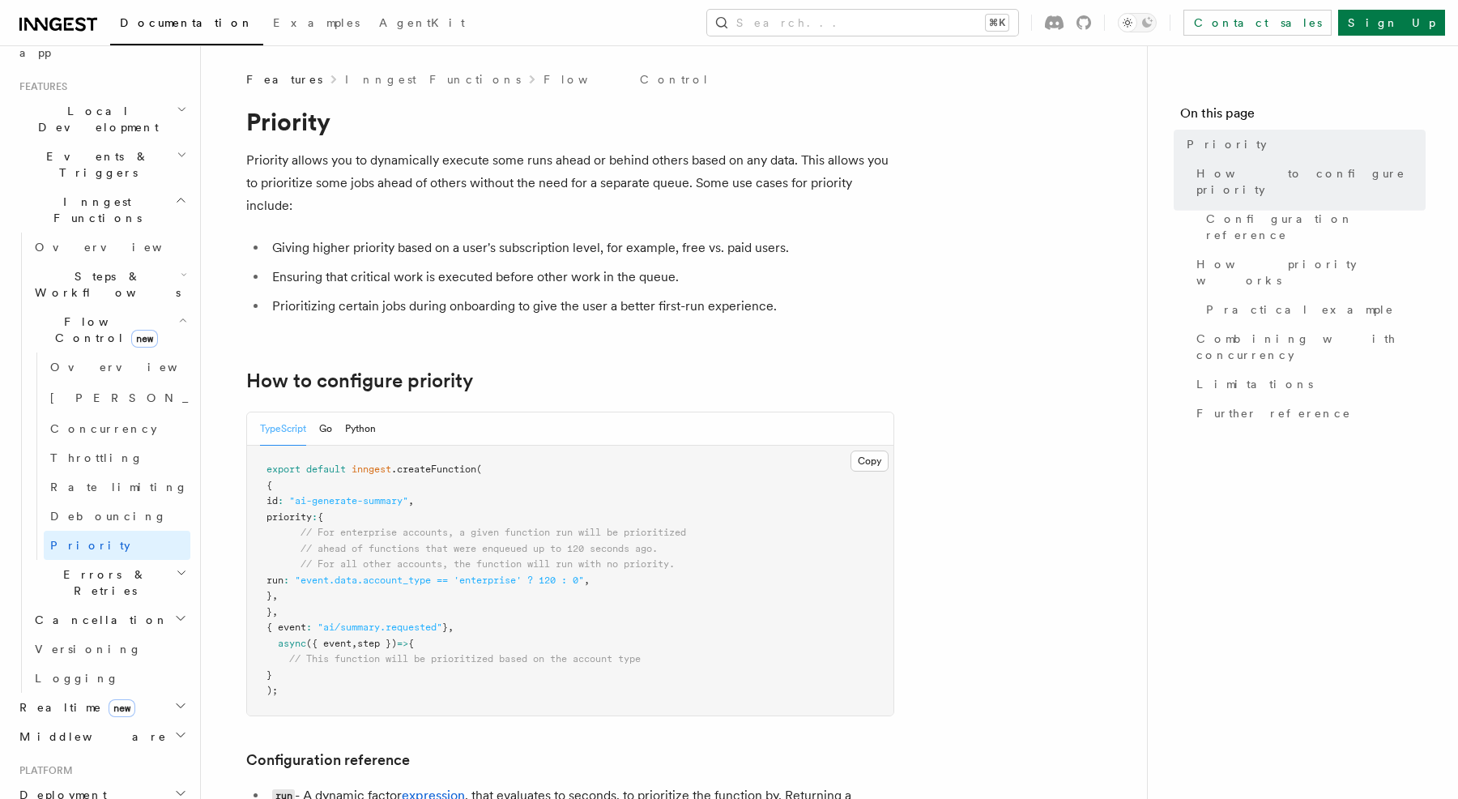
click at [105, 566] on span "Errors & Retries" at bounding box center [101, 582] width 147 height 32
click at [105, 634] on link "Retries" at bounding box center [117, 648] width 147 height 29
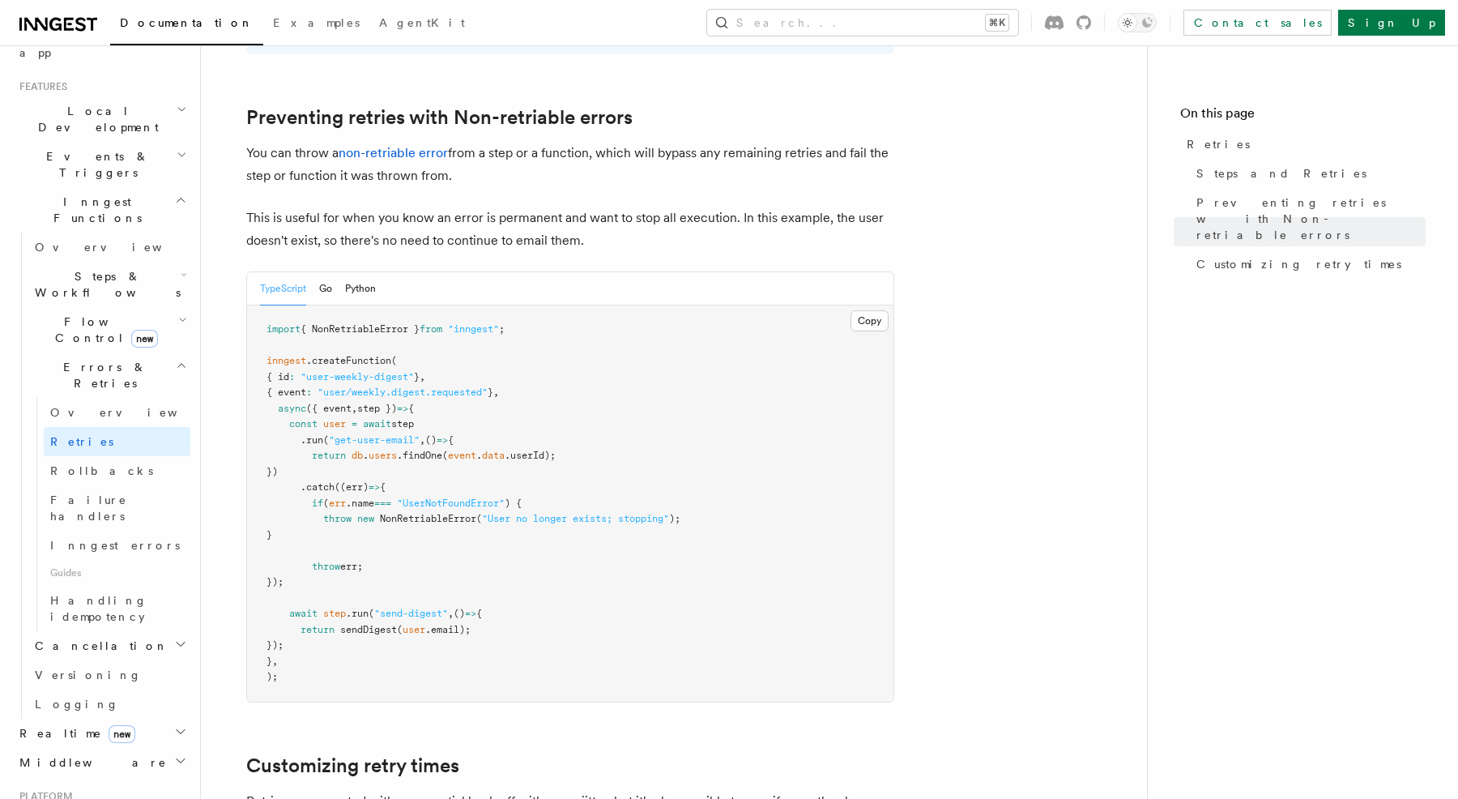
scroll to position [1172, 0]
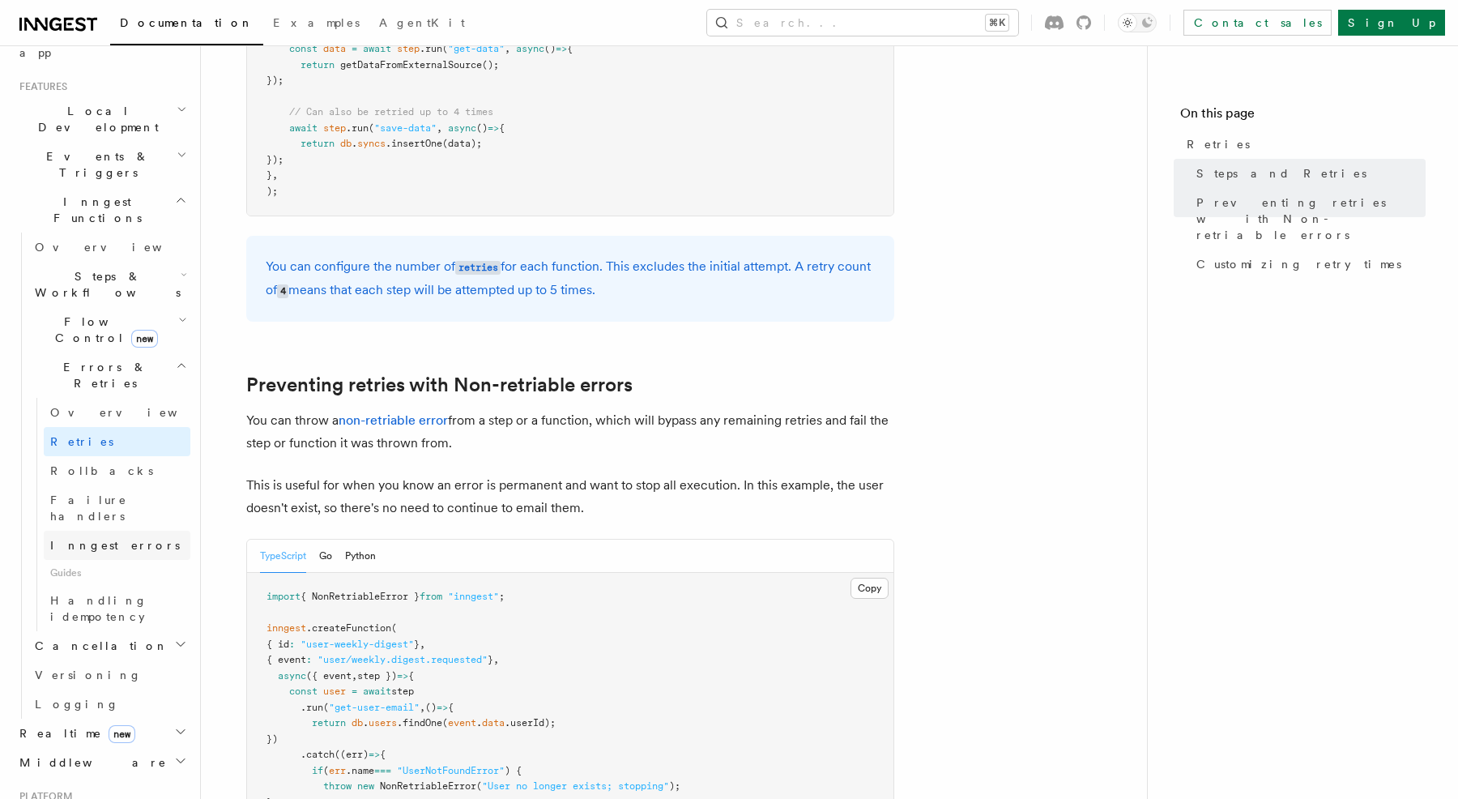
click at [105, 539] on span "Inngest errors" at bounding box center [115, 545] width 130 height 13
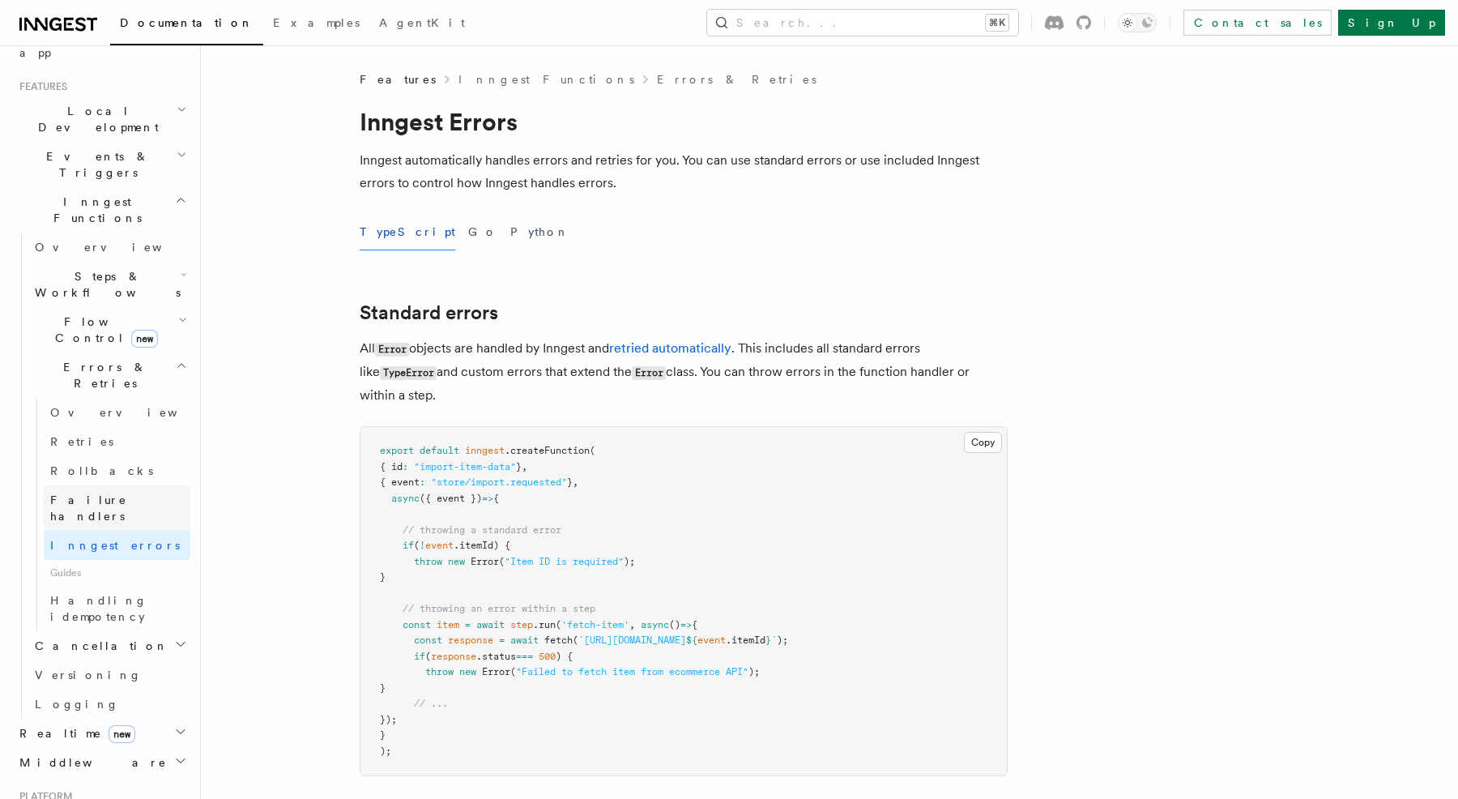
click at [124, 493] on span "Failure handlers" at bounding box center [88, 507] width 77 height 29
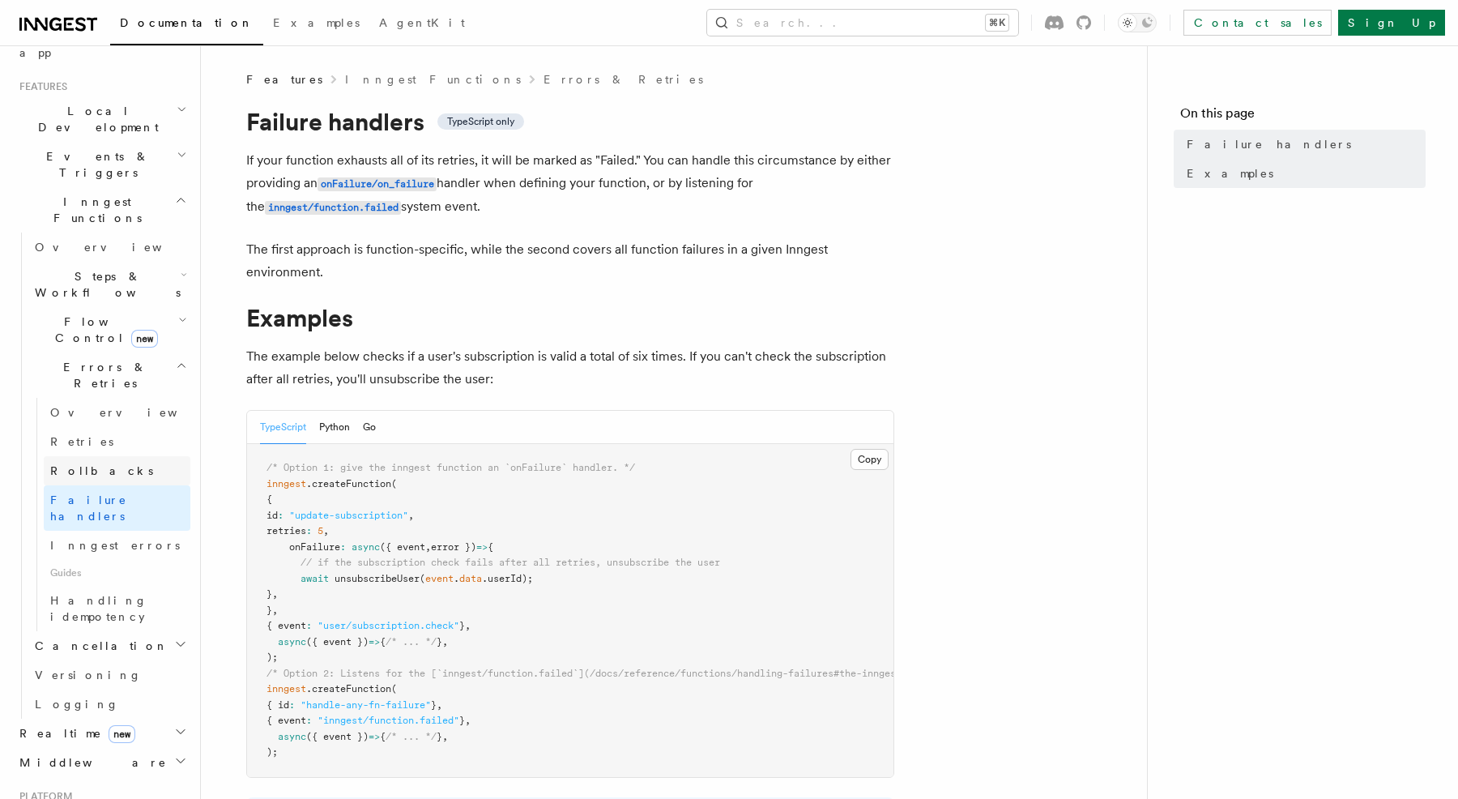
scroll to position [-2, 0]
click at [105, 456] on link "Rollbacks" at bounding box center [117, 470] width 147 height 29
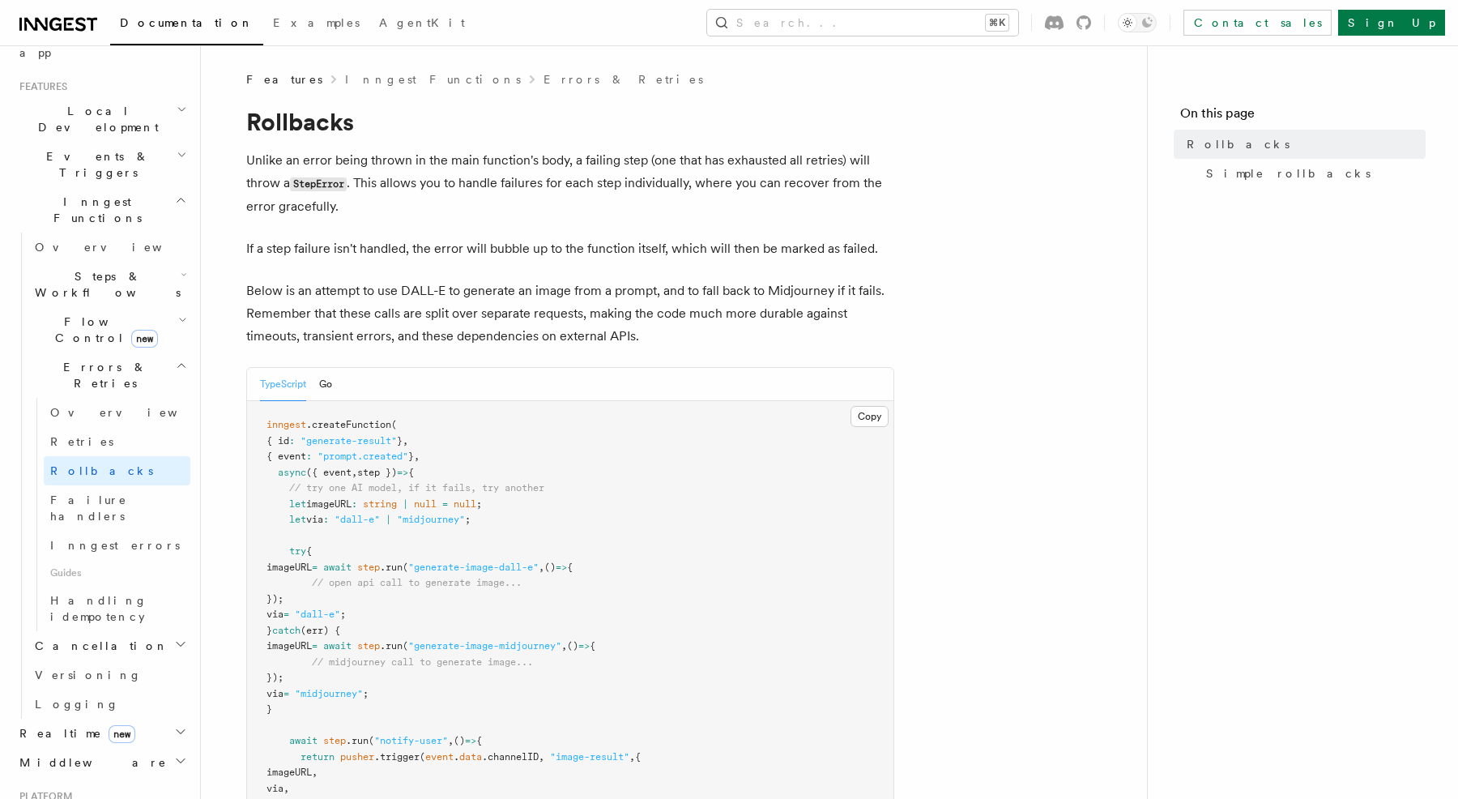
click at [310, 384] on div "TypeScript Go" at bounding box center [296, 384] width 72 height 33
click at [339, 384] on div "TypeScript Go" at bounding box center [570, 384] width 647 height 33
click at [93, 539] on span "Inngest errors" at bounding box center [115, 545] width 130 height 13
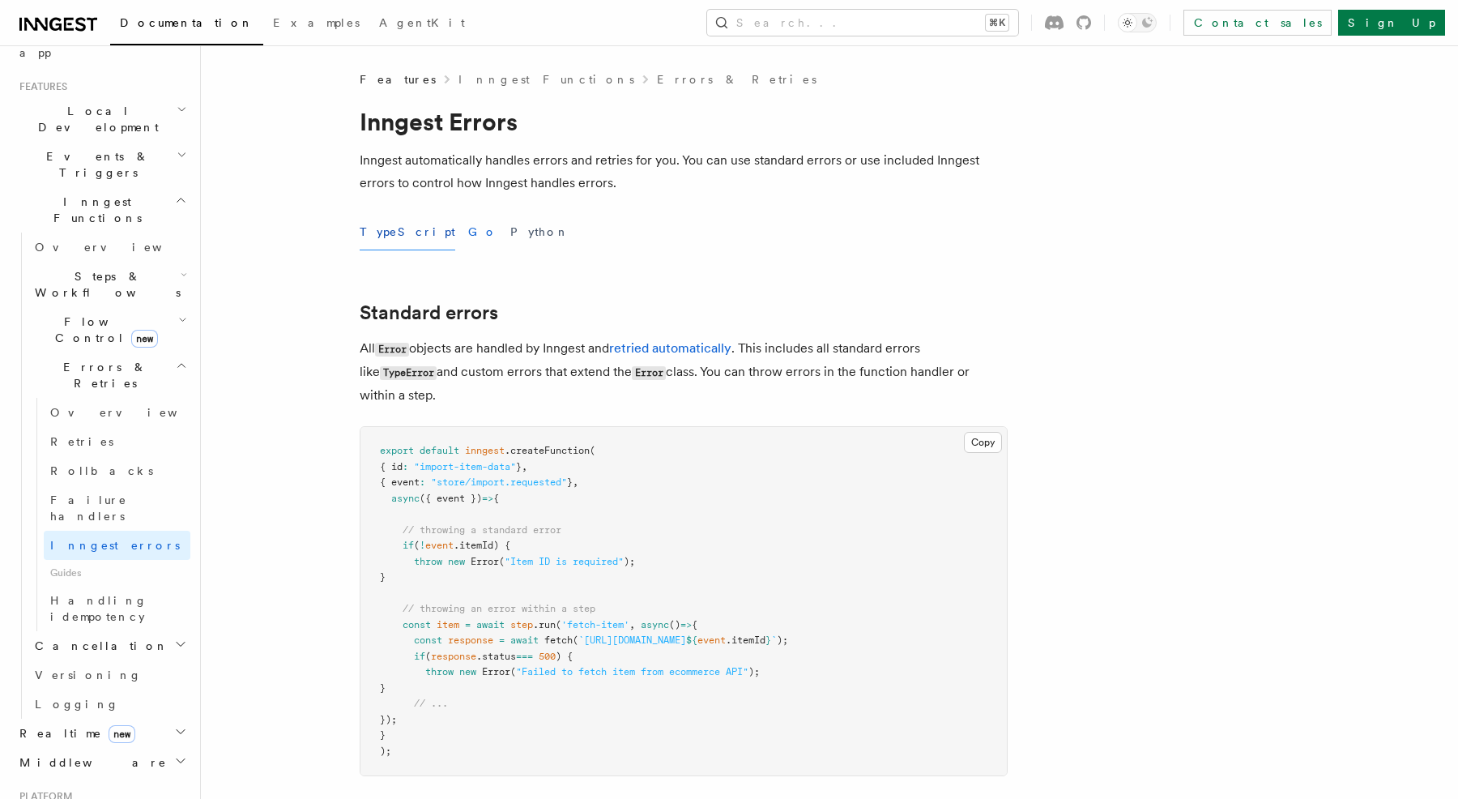
click at [468, 240] on button "Go" at bounding box center [482, 232] width 29 height 36
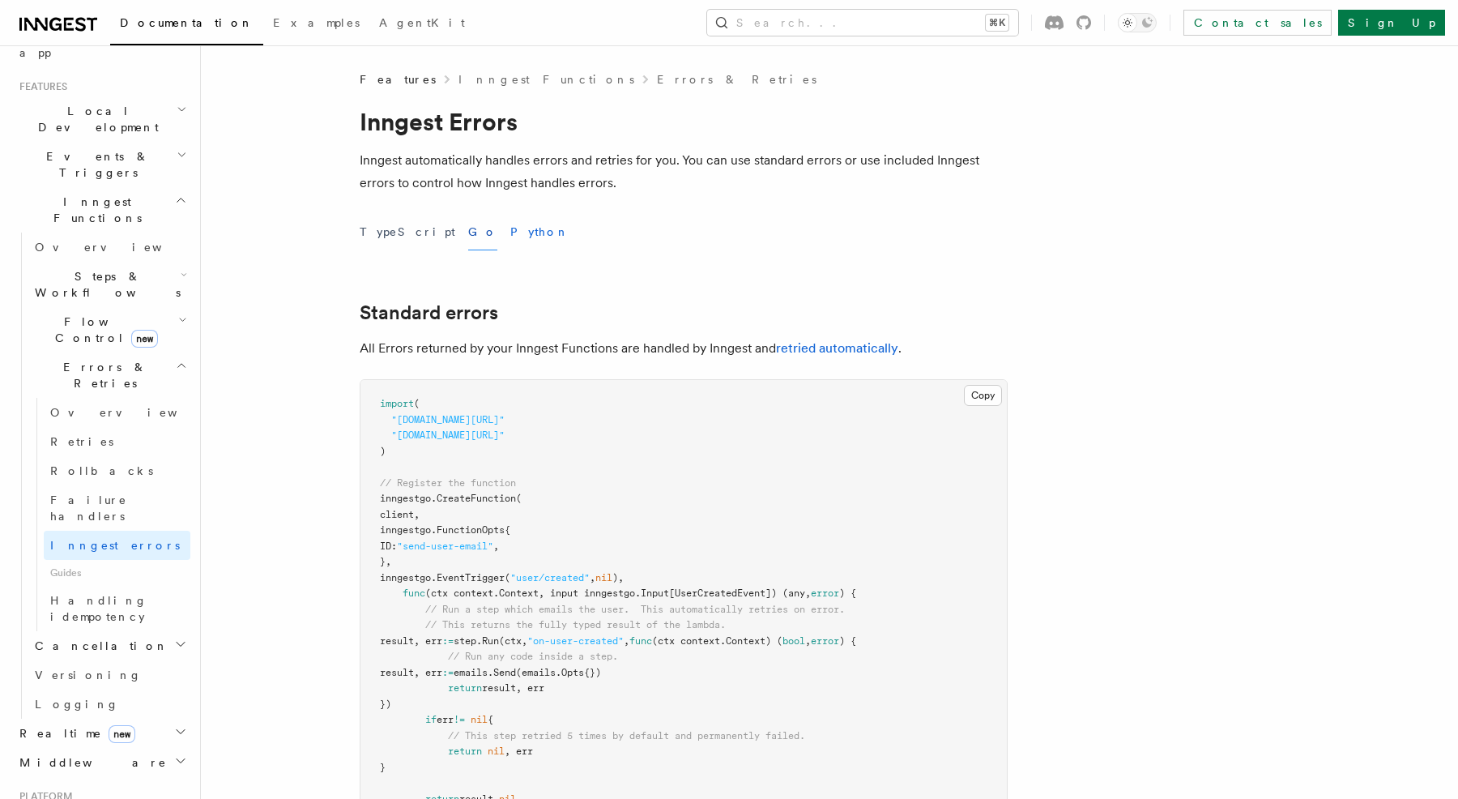
click at [510, 233] on button "Python" at bounding box center [539, 232] width 59 height 36
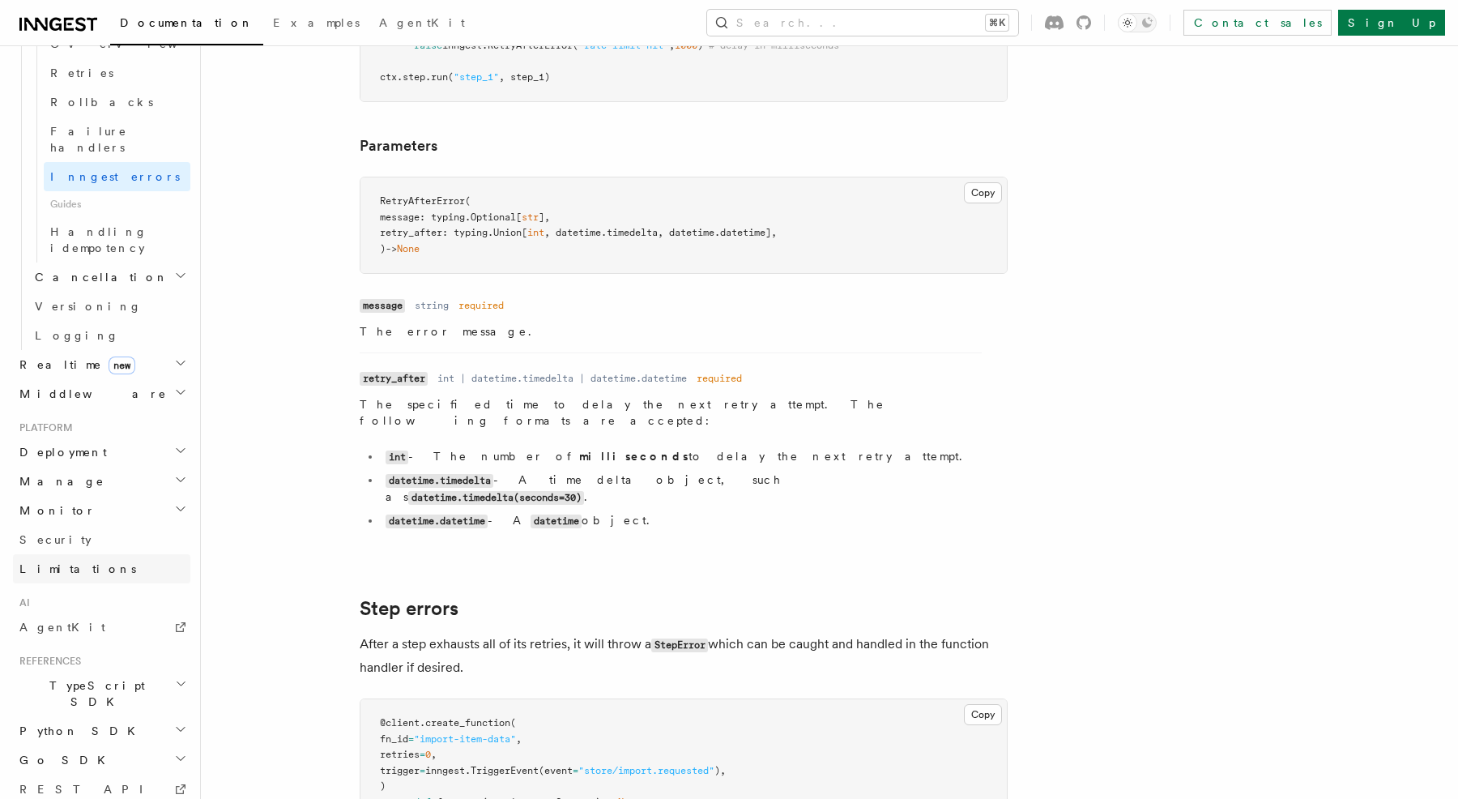
scroll to position [698, 0]
click at [139, 381] on h2 "Middleware" at bounding box center [101, 395] width 177 height 29
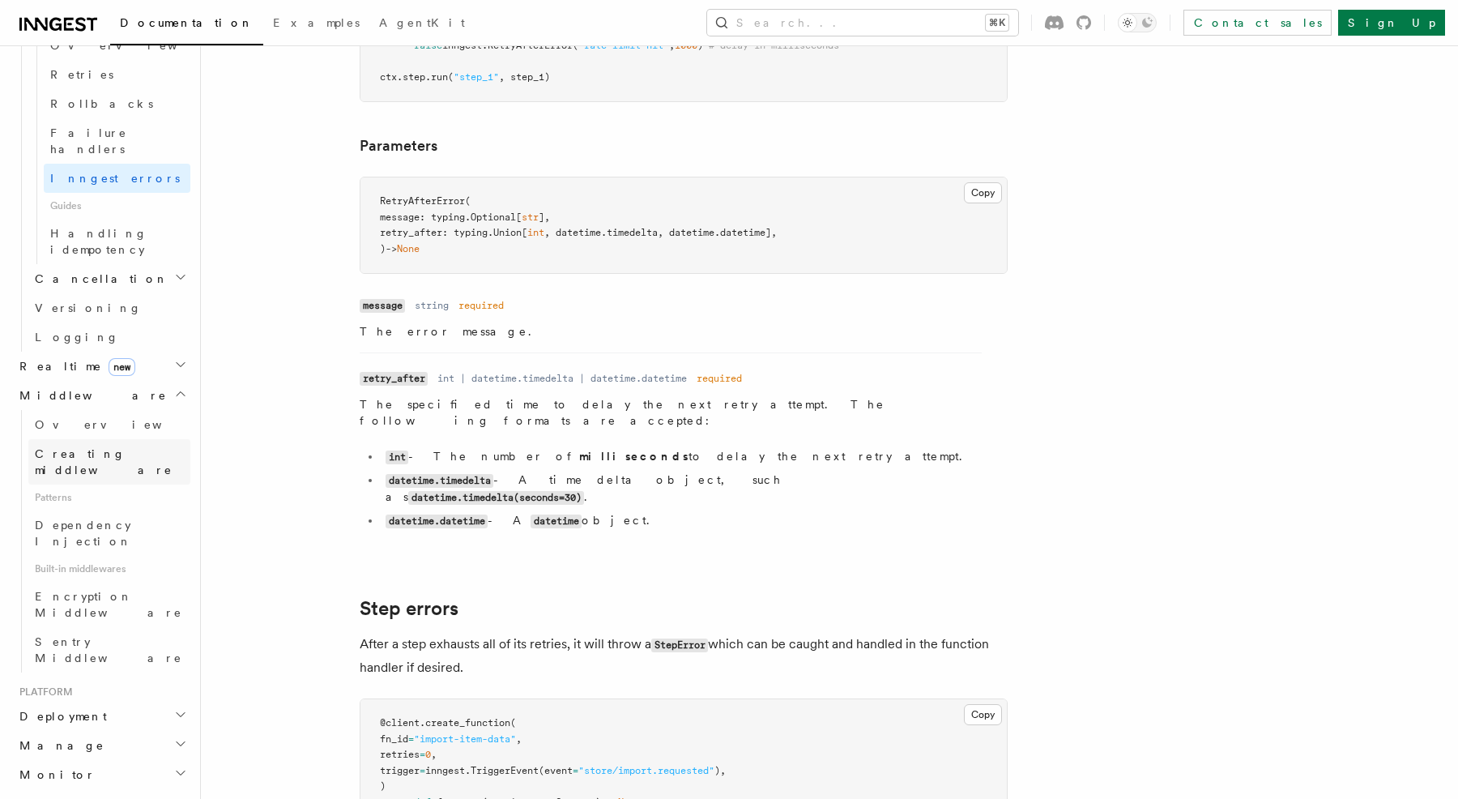
click at [147, 439] on link "Creating middleware" at bounding box center [109, 461] width 162 height 45
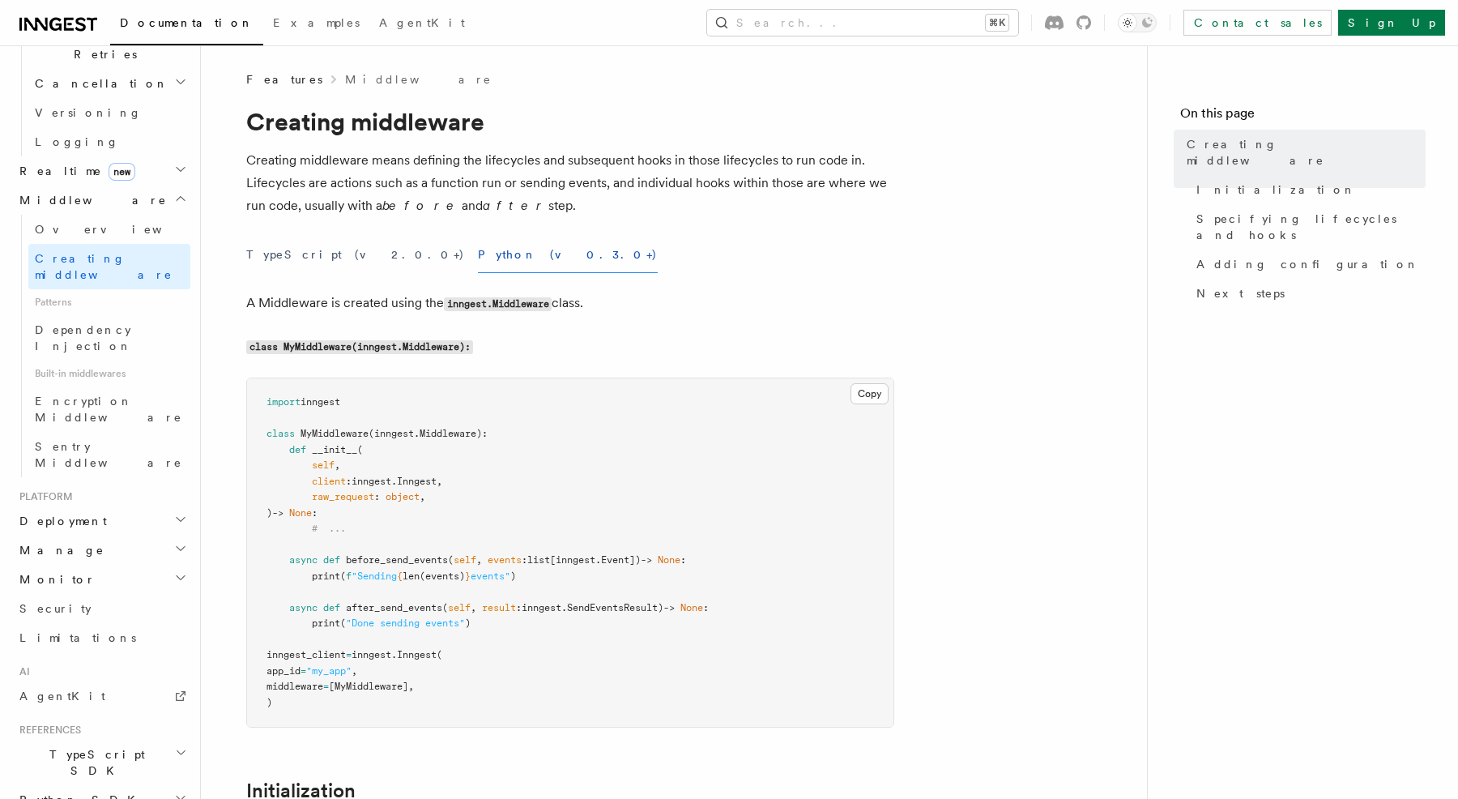
scroll to position [467, 0]
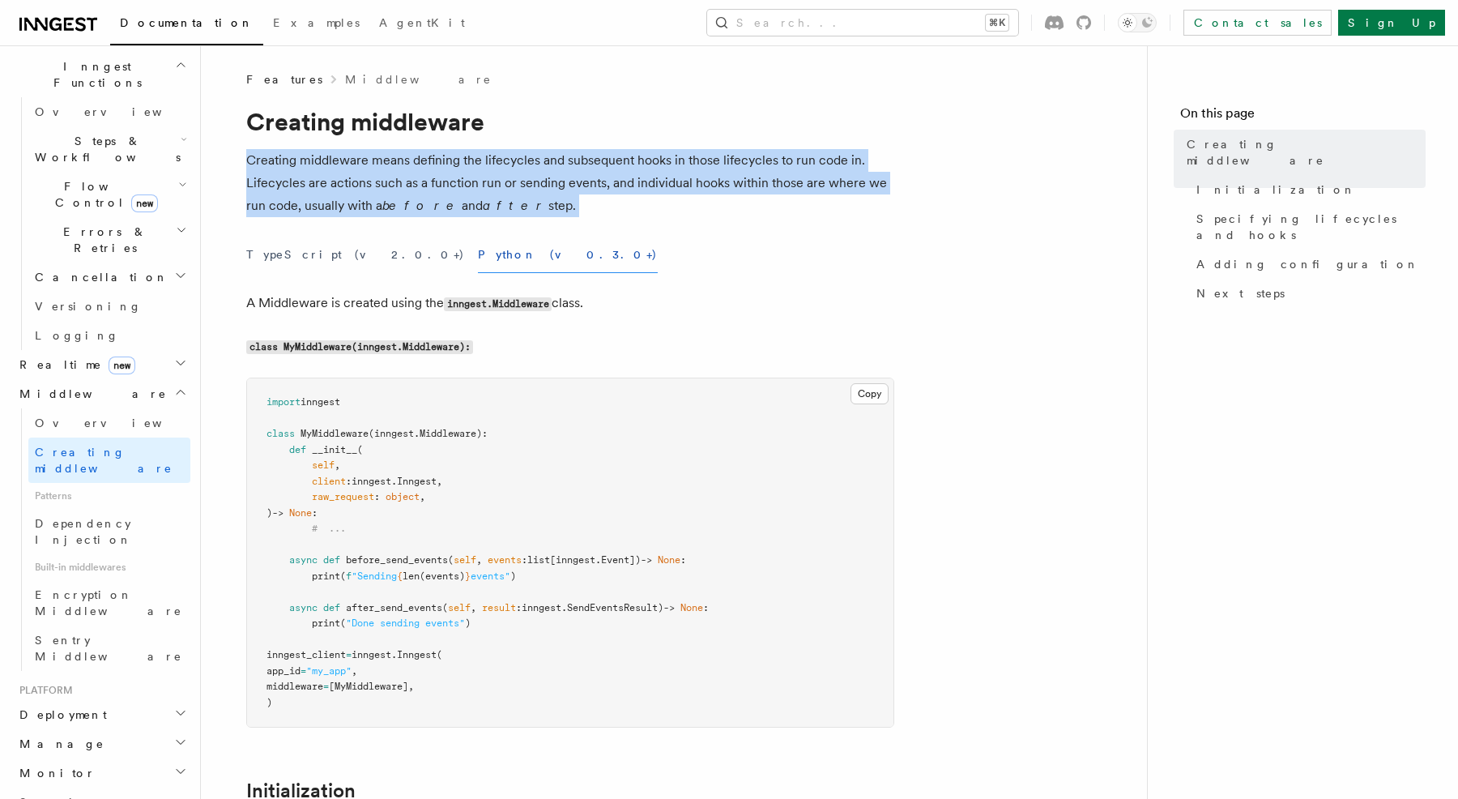
click at [397, 165] on p "Creating middleware means defining the lifecycles and subsequent hooks in those…" at bounding box center [570, 183] width 648 height 68
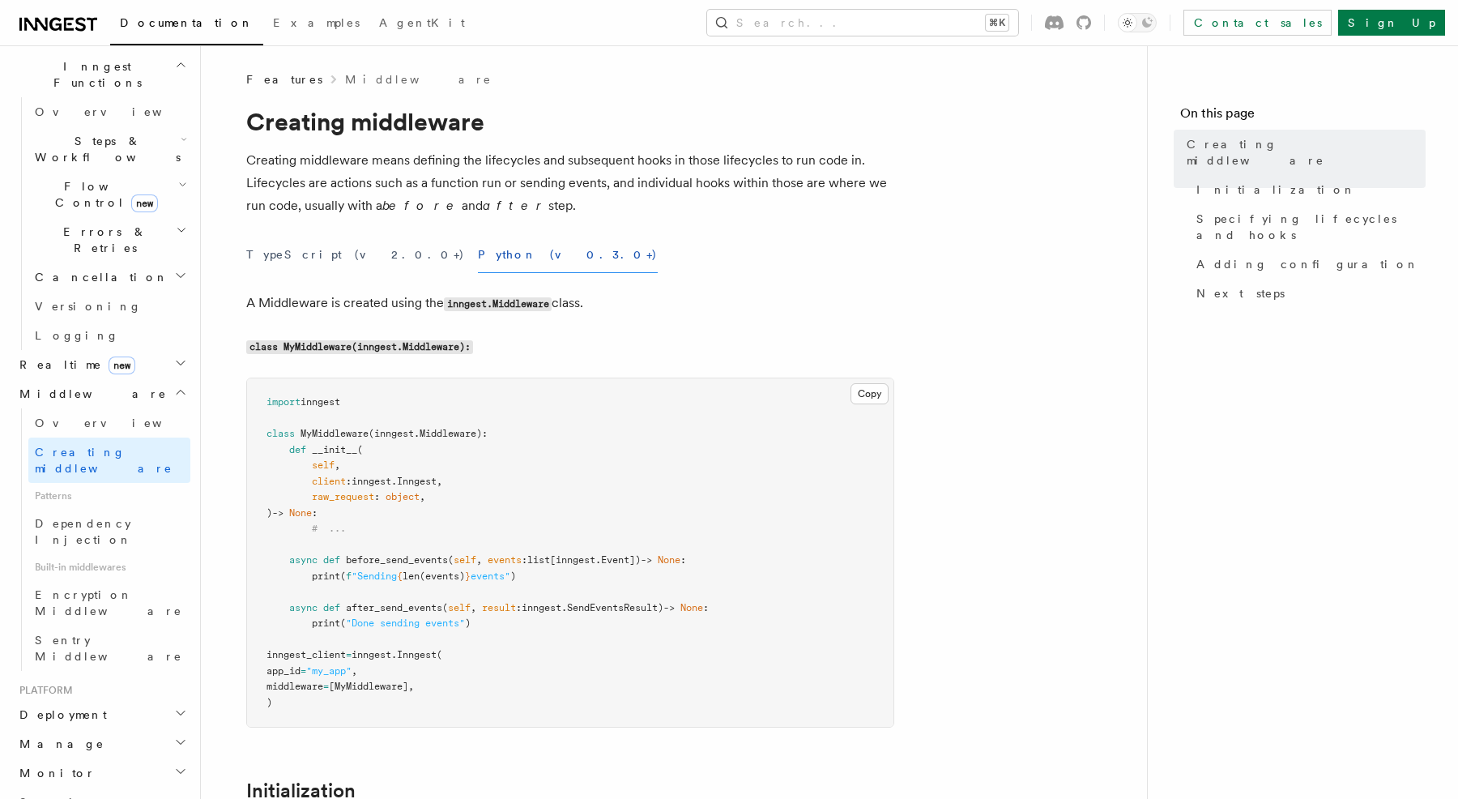
click at [397, 165] on p "Creating middleware means defining the lifecycles and subsequent hooks in those…" at bounding box center [570, 183] width 648 height 68
click at [436, 169] on p "Creating middleware means defining the lifecycles and subsequent hooks in those…" at bounding box center [570, 183] width 648 height 68
click at [491, 159] on p "Creating middleware means defining the lifecycles and subsequent hooks in those…" at bounding box center [570, 183] width 648 height 68
drag, startPoint x: 491, startPoint y: 159, endPoint x: 575, endPoint y: 160, distance: 84.3
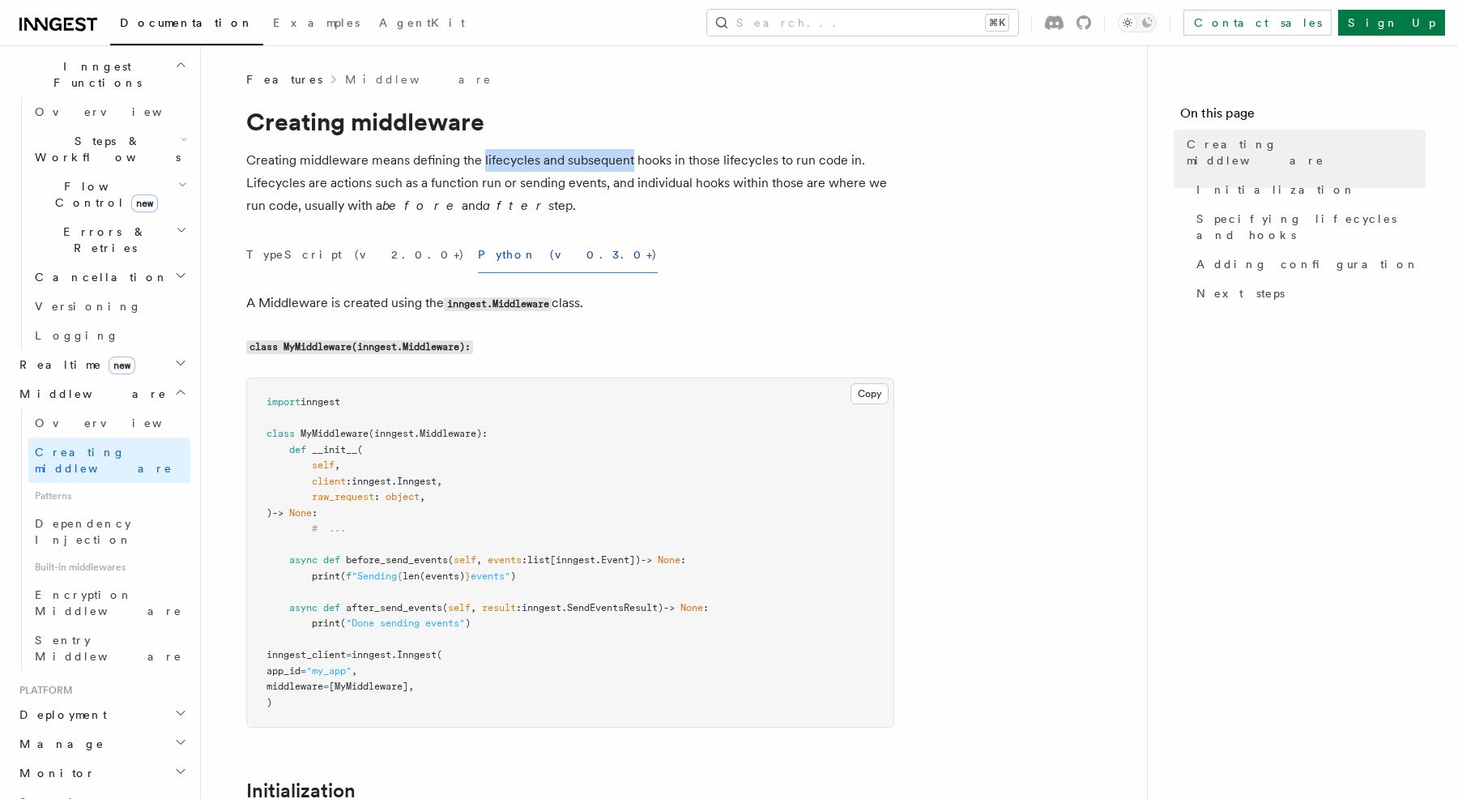
click at [575, 160] on p "Creating middleware means defining the lifecycles and subsequent hooks in those…" at bounding box center [570, 183] width 648 height 68
drag, startPoint x: 575, startPoint y: 160, endPoint x: 459, endPoint y: 161, distance: 116.7
click at [468, 160] on p "Creating middleware means defining the lifecycles and subsequent hooks in those…" at bounding box center [570, 183] width 648 height 68
click at [459, 161] on p "Creating middleware means defining the lifecycles and subsequent hooks in those…" at bounding box center [570, 183] width 648 height 68
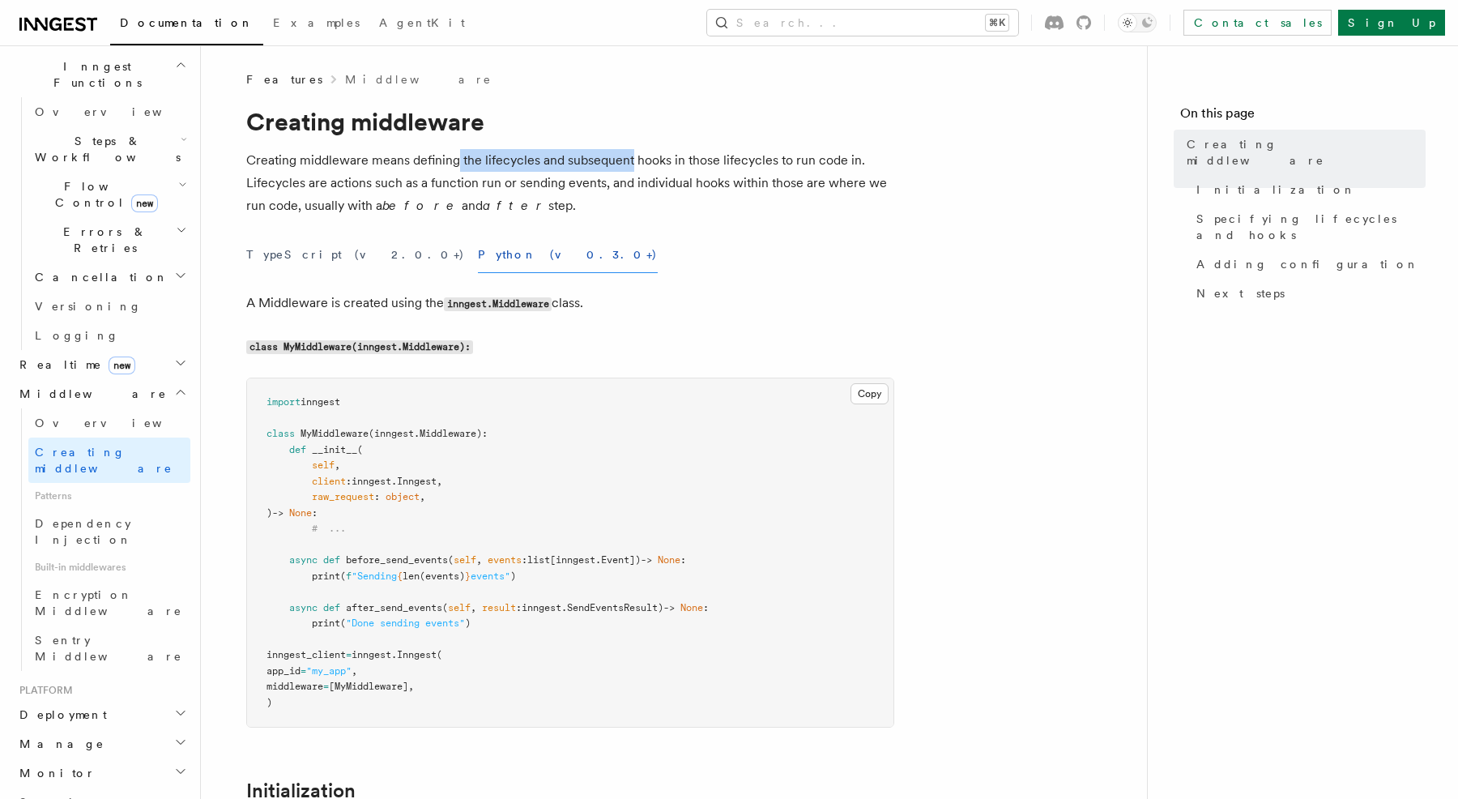
drag, startPoint x: 459, startPoint y: 161, endPoint x: 586, endPoint y: 161, distance: 127.2
click at [587, 161] on p "Creating middleware means defining the lifecycles and subsequent hooks in those…" at bounding box center [570, 183] width 648 height 68
click at [586, 161] on p "Creating middleware means defining the lifecycles and subsequent hooks in those…" at bounding box center [570, 183] width 648 height 68
drag, startPoint x: 586, startPoint y: 161, endPoint x: 465, endPoint y: 161, distance: 120.7
click at [465, 161] on p "Creating middleware means defining the lifecycles and subsequent hooks in those…" at bounding box center [570, 183] width 648 height 68
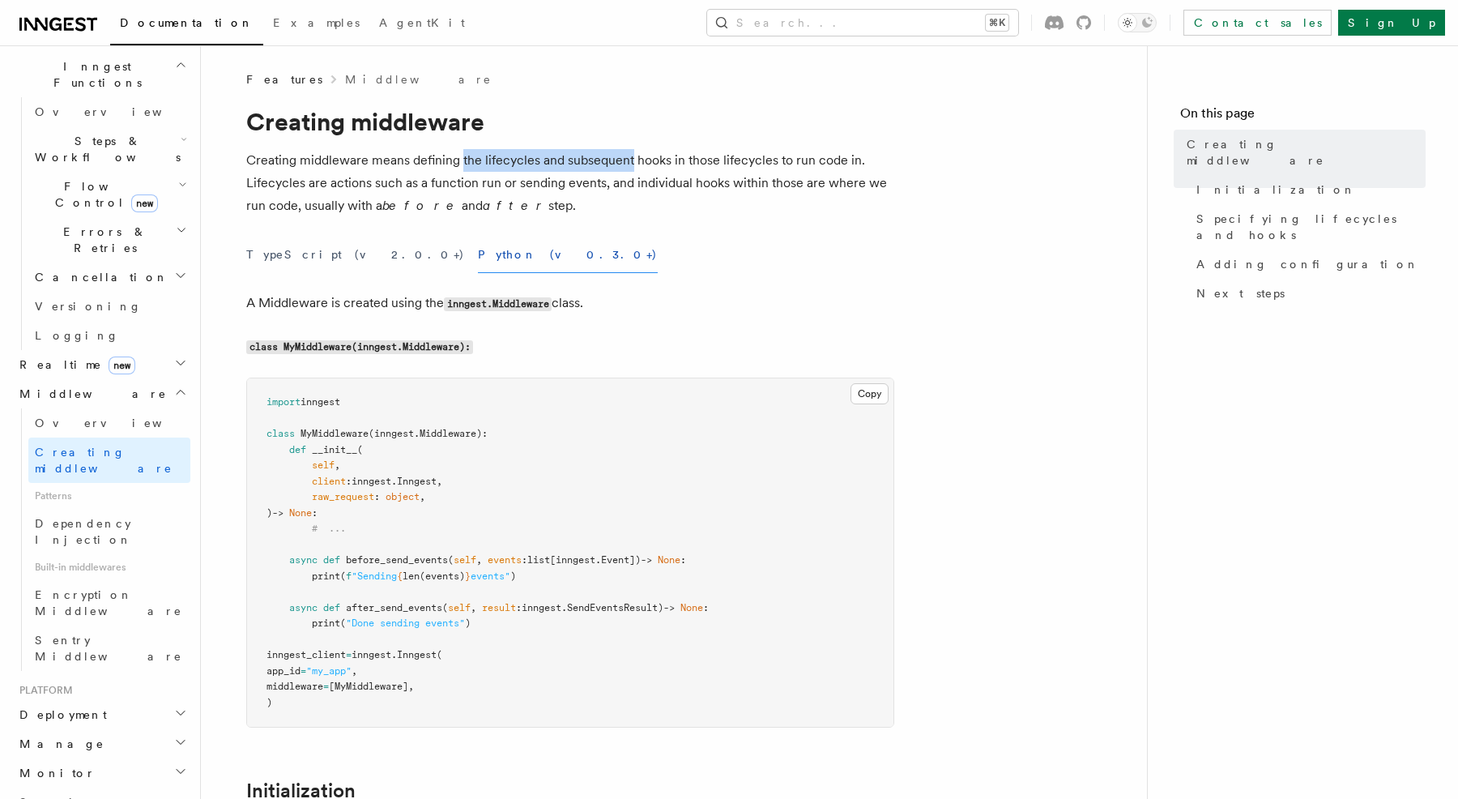
click at [465, 161] on p "Creating middleware means defining the lifecycles and subsequent hooks in those…" at bounding box center [570, 183] width 648 height 68
drag, startPoint x: 465, startPoint y: 161, endPoint x: 619, endPoint y: 160, distance: 154.0
click at [619, 160] on p "Creating middleware means defining the lifecycles and subsequent hooks in those…" at bounding box center [570, 183] width 648 height 68
drag, startPoint x: 619, startPoint y: 160, endPoint x: 470, endPoint y: 161, distance: 149.1
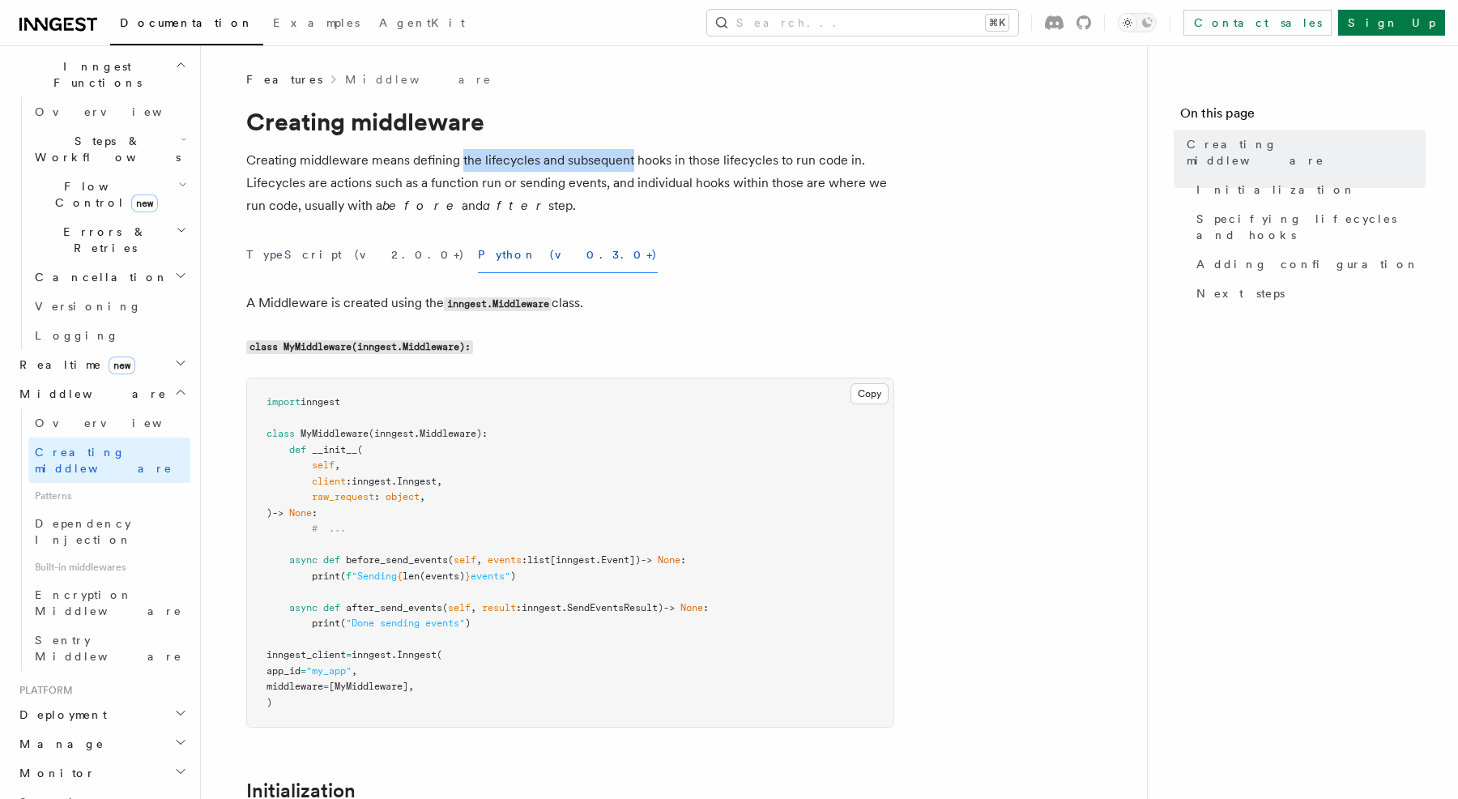
click at [470, 161] on p "Creating middleware means defining the lifecycles and subsequent hooks in those…" at bounding box center [570, 183] width 648 height 68
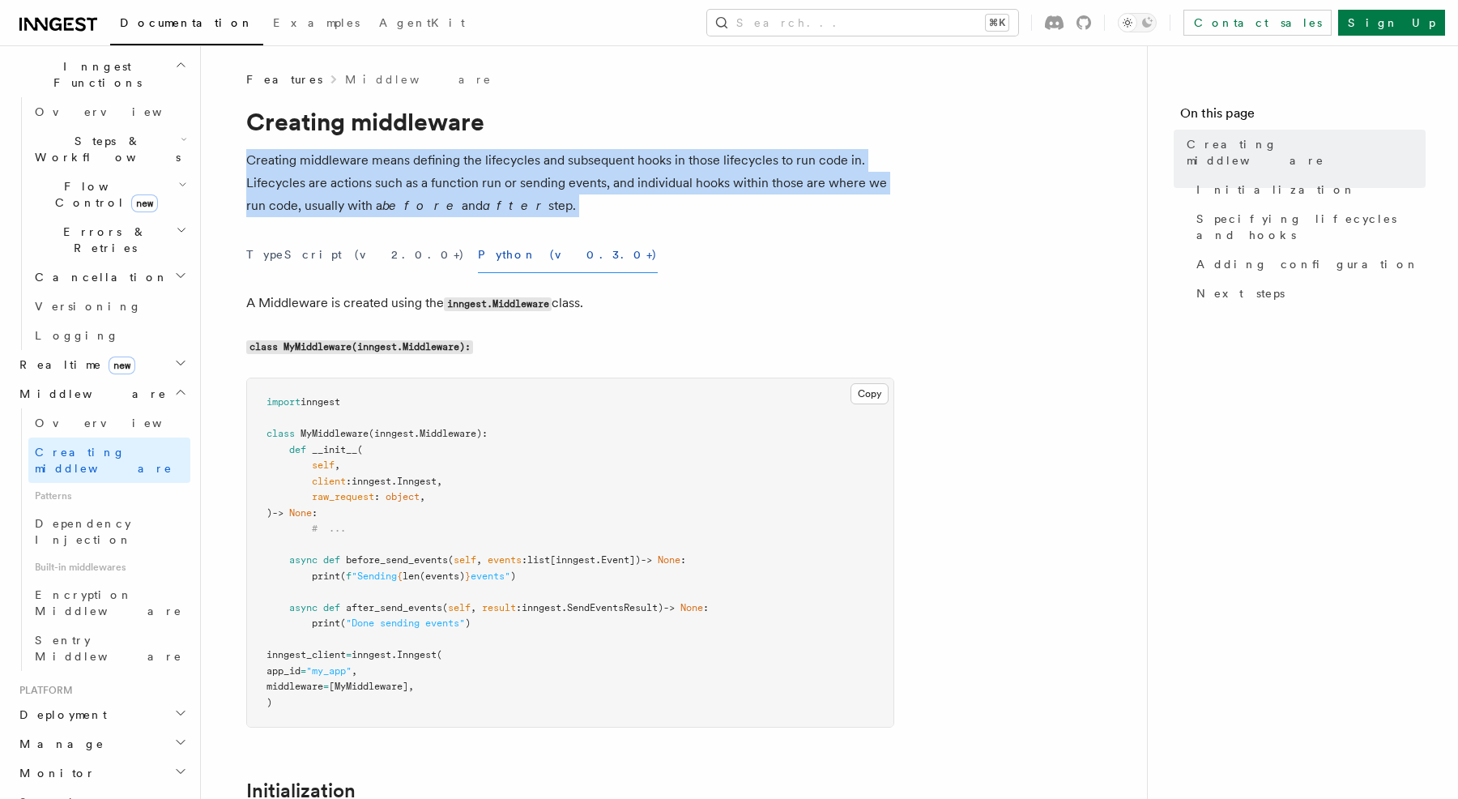
click at [467, 186] on p "Creating middleware means defining the lifecycles and subsequent hooks in those…" at bounding box center [570, 183] width 648 height 68
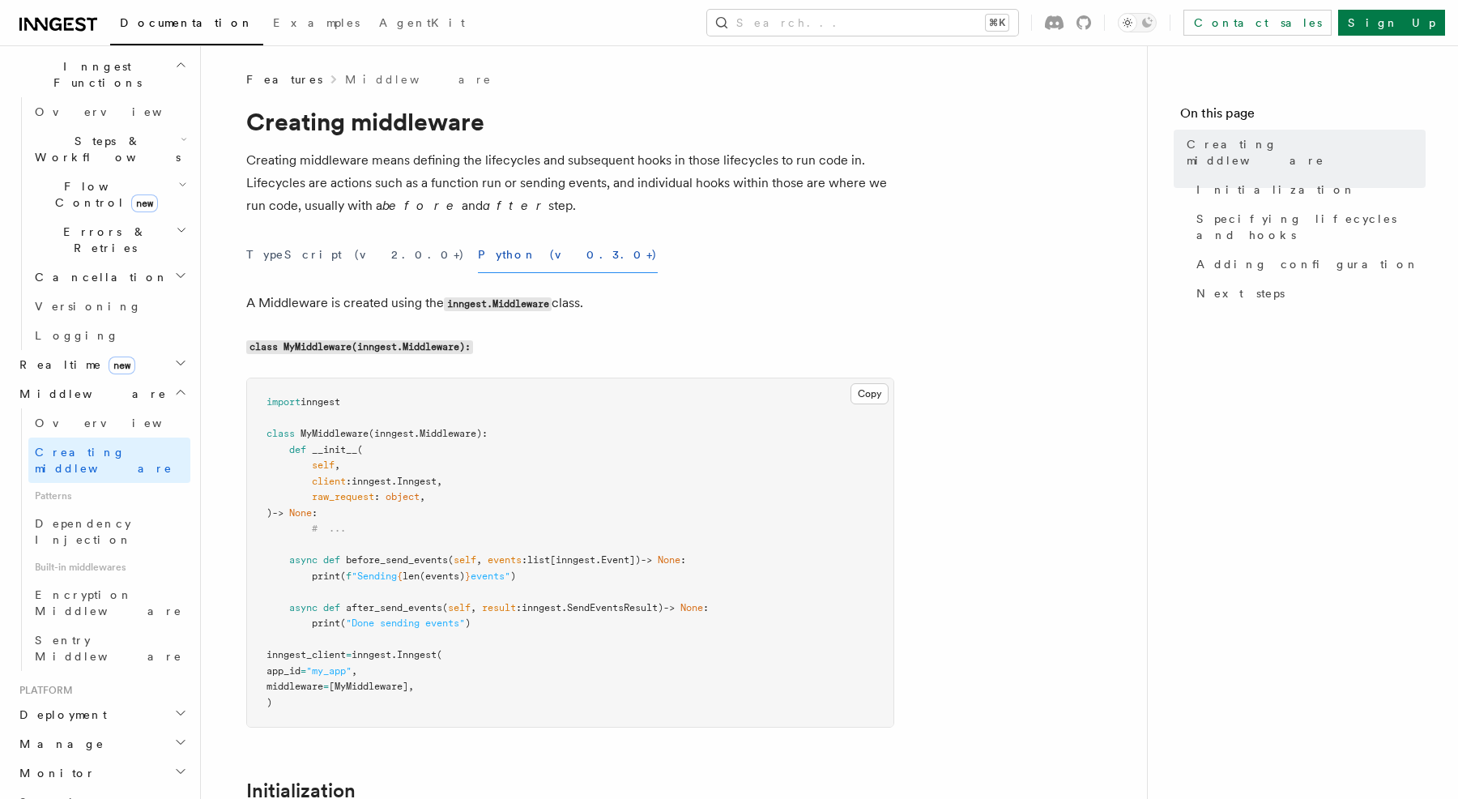
click at [467, 186] on p "Creating middleware means defining the lifecycles and subsequent hooks in those…" at bounding box center [570, 183] width 648 height 68
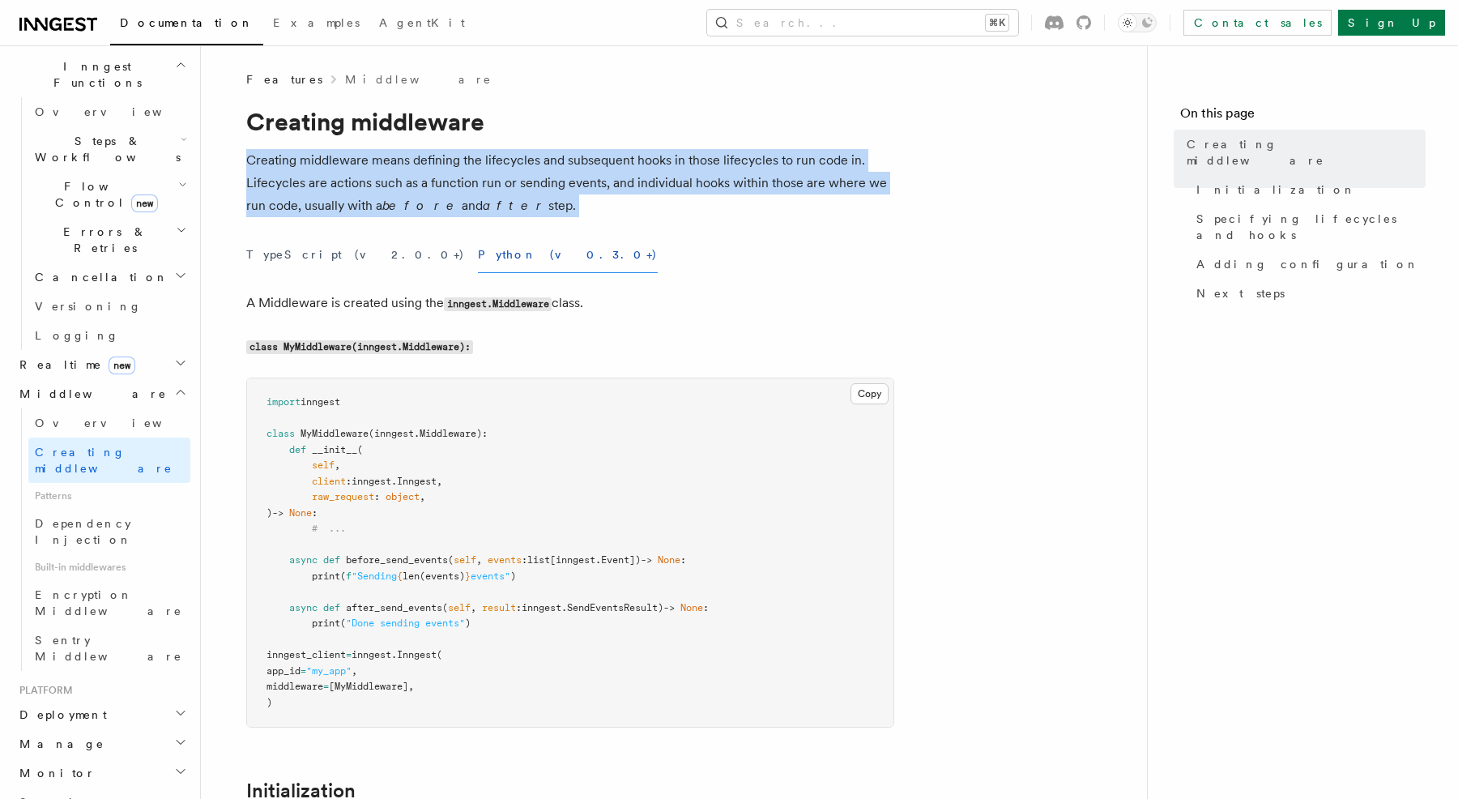
click at [569, 194] on p "Creating middleware means defining the lifecycles and subsequent hooks in those…" at bounding box center [570, 183] width 648 height 68
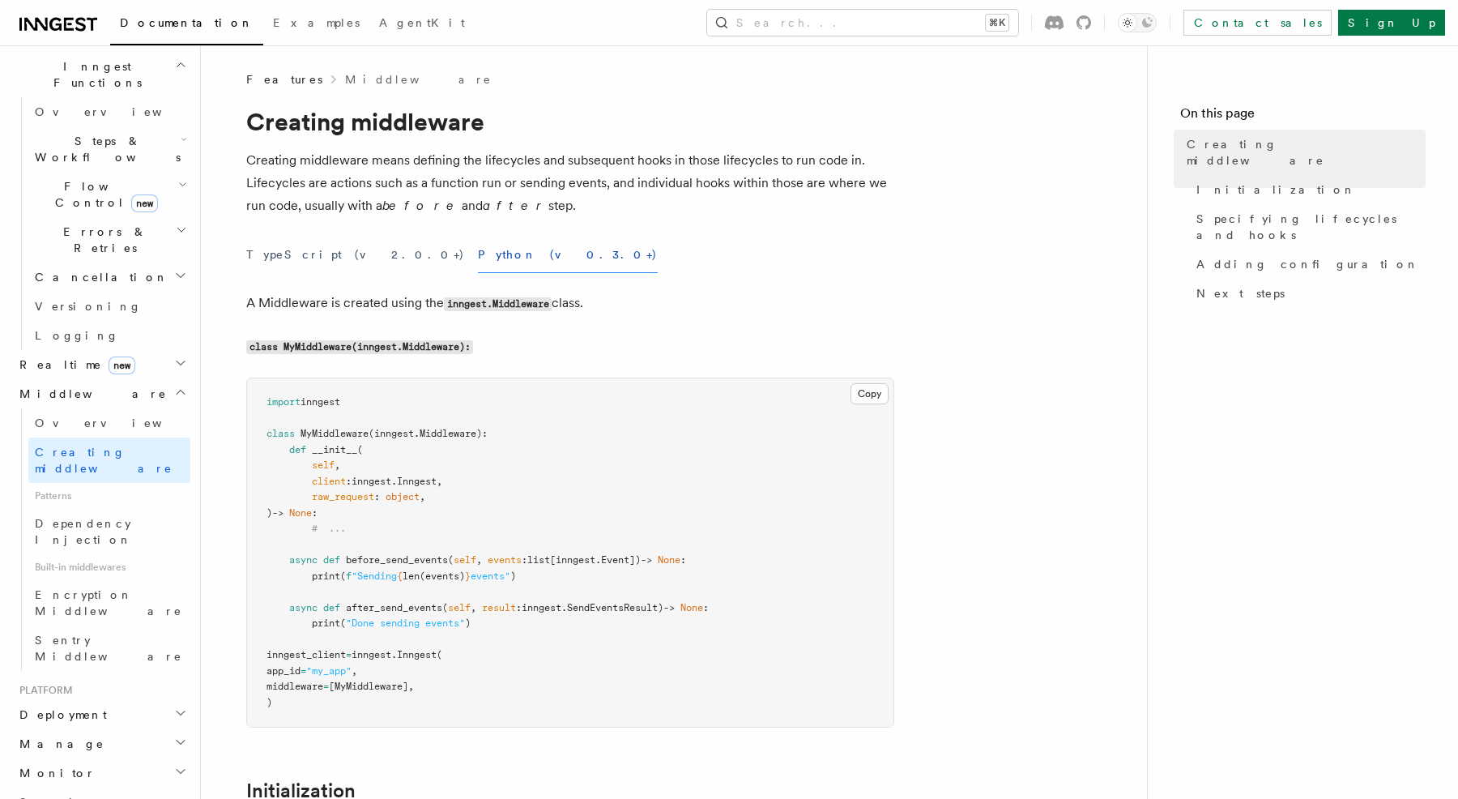
click at [569, 194] on p "Creating middleware means defining the lifecycles and subsequent hooks in those…" at bounding box center [570, 183] width 648 height 68
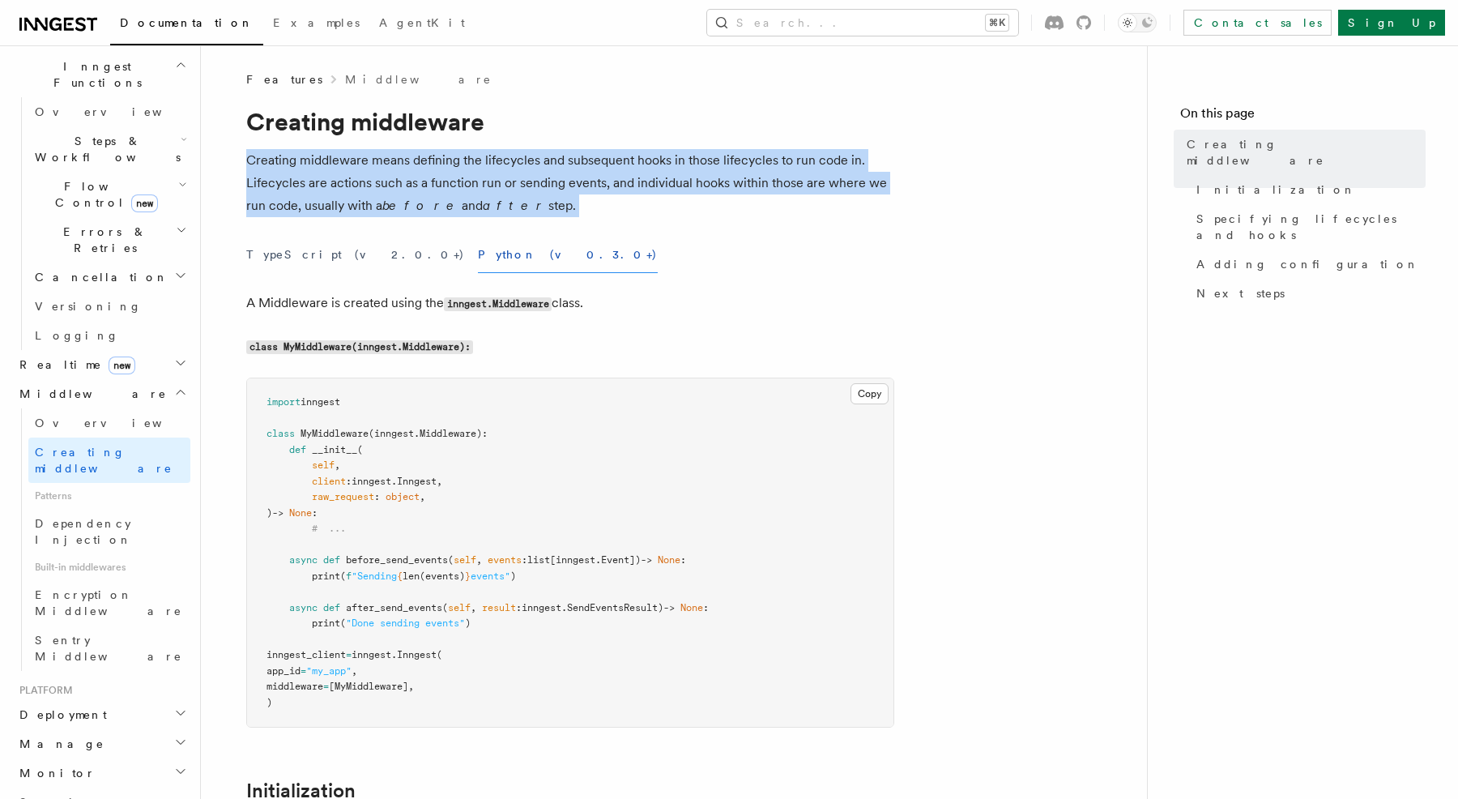
click at [569, 194] on p "Creating middleware means defining the lifecycles and subsequent hooks in those…" at bounding box center [570, 183] width 648 height 68
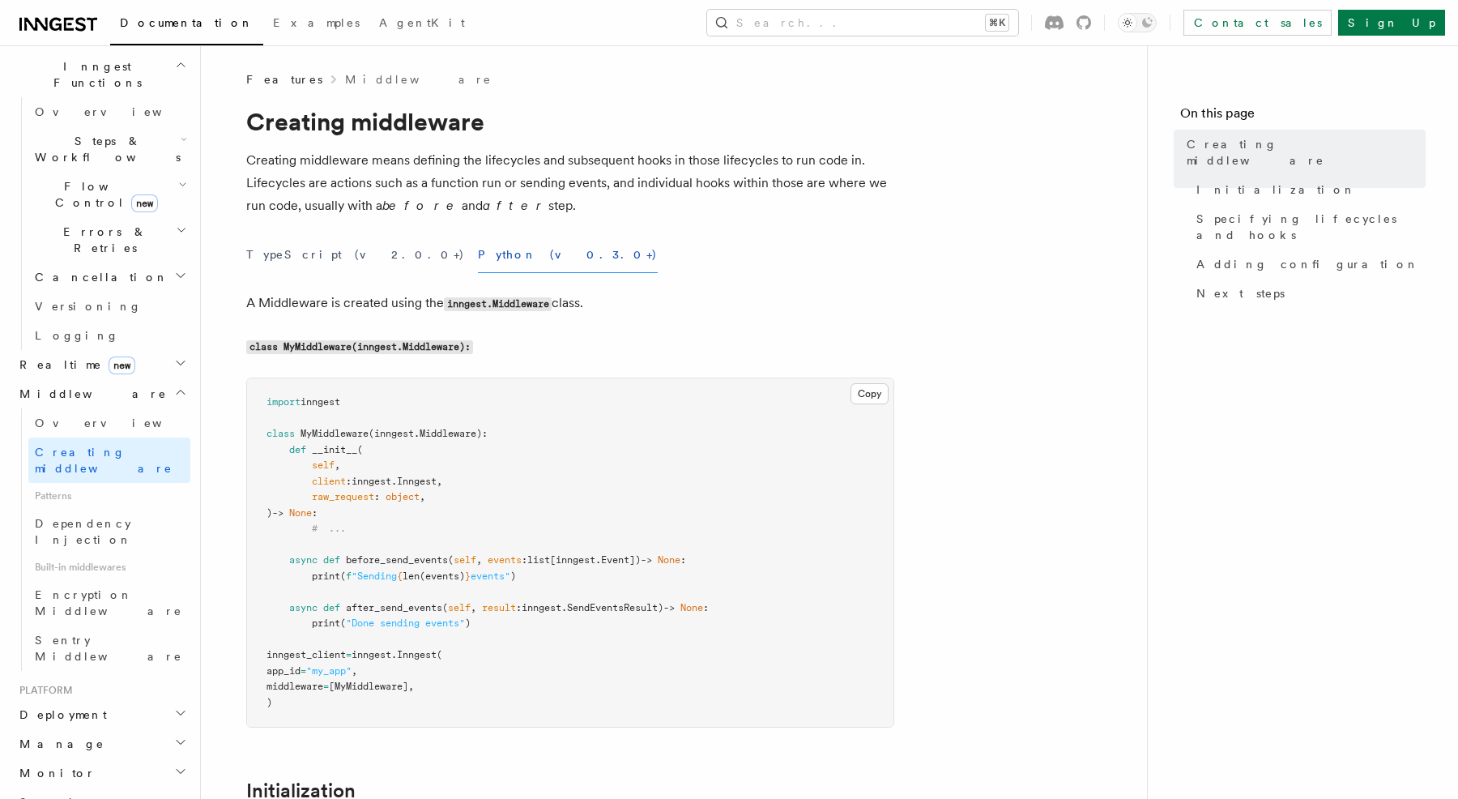
click at [569, 194] on p "Creating middleware means defining the lifecycles and subsequent hooks in those…" at bounding box center [570, 183] width 648 height 68
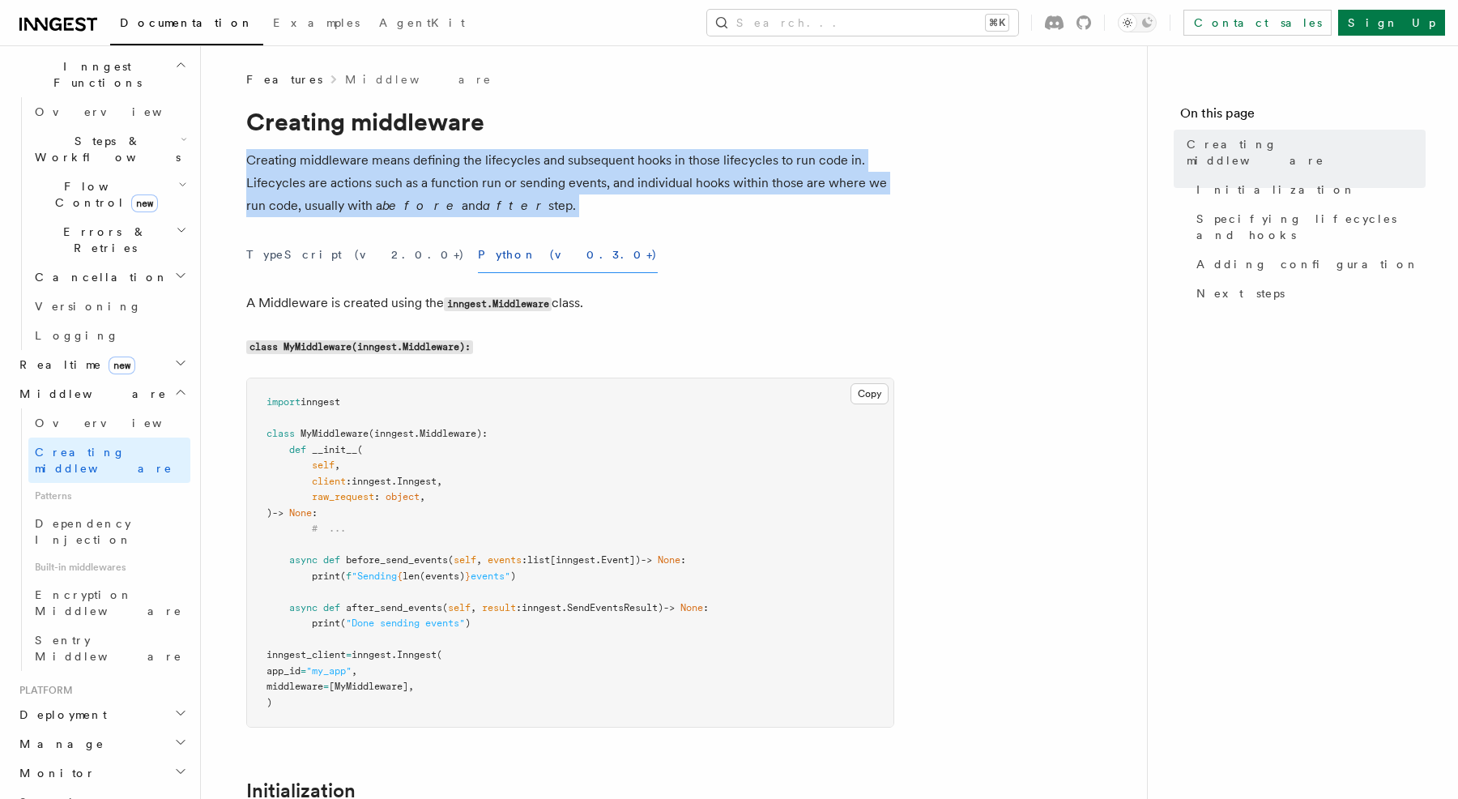
click at [569, 194] on p "Creating middleware means defining the lifecycles and subsequent hooks in those…" at bounding box center [570, 183] width 648 height 68
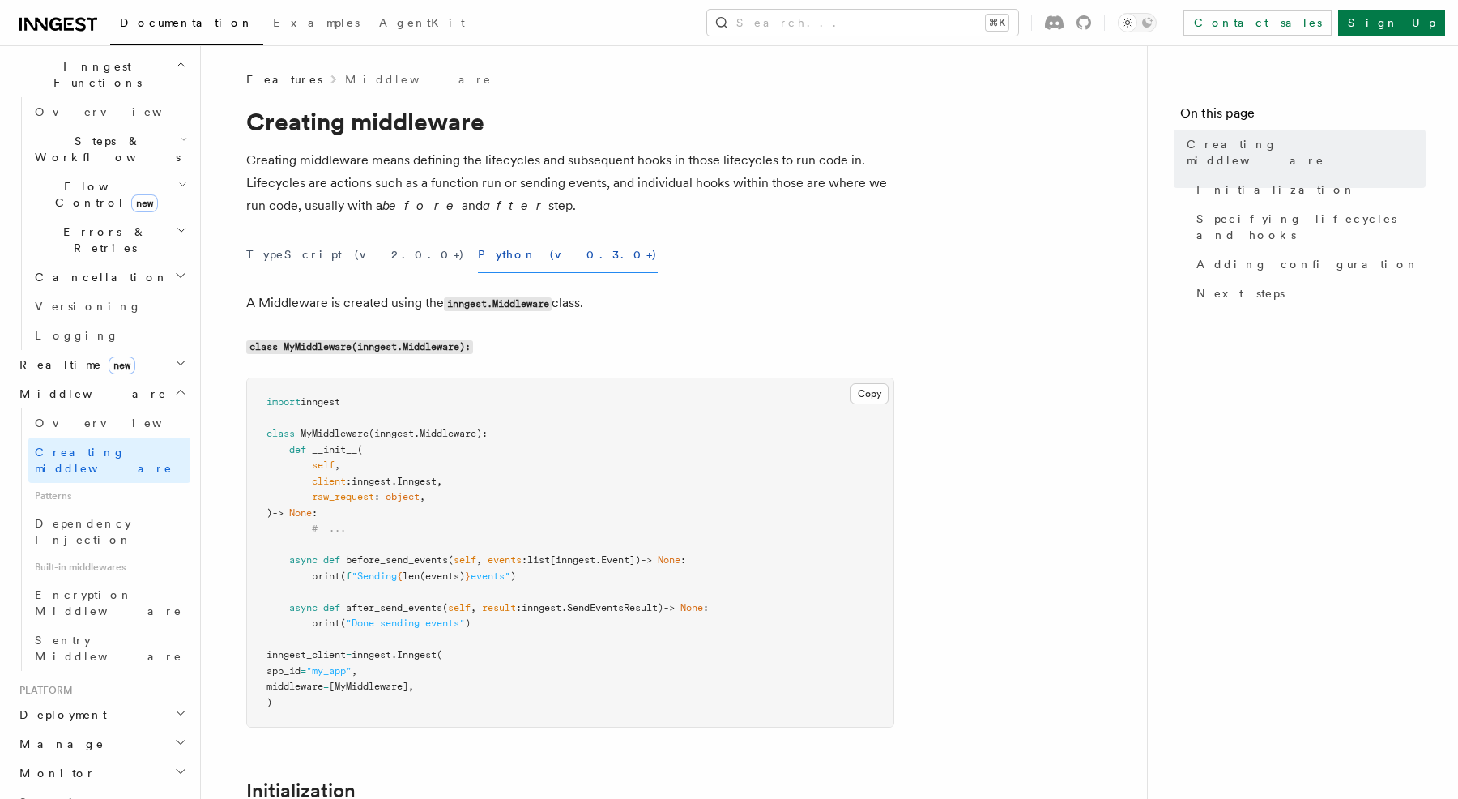
click at [475, 310] on code "inngest.Middleware" at bounding box center [498, 304] width 108 height 14
click at [474, 305] on code "inngest.Middleware" at bounding box center [498, 304] width 108 height 14
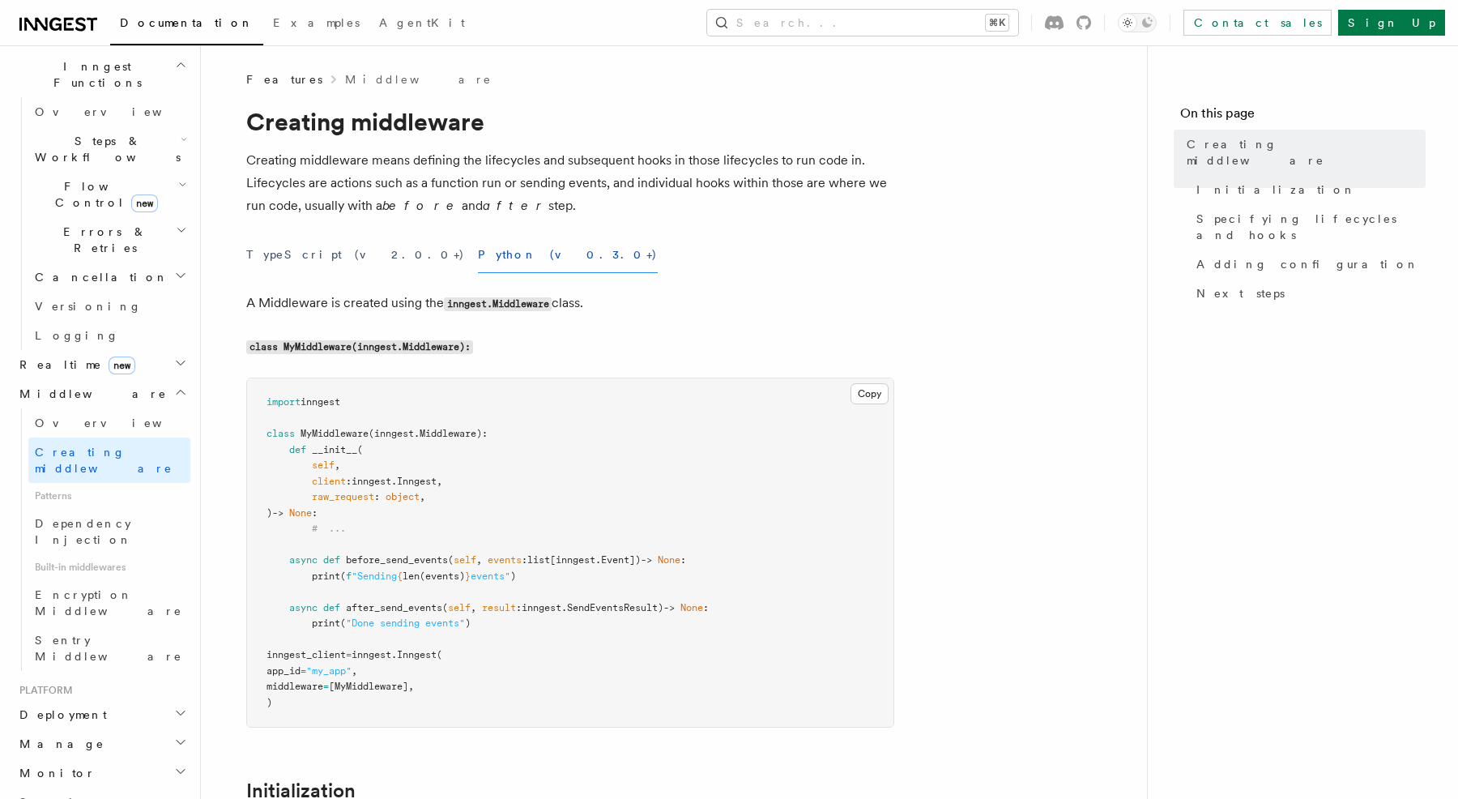
click at [474, 305] on code "inngest.Middleware" at bounding box center [498, 304] width 108 height 14
click at [449, 352] on code "class MyMiddleware(inngest.Middleware):" at bounding box center [359, 347] width 227 height 14
click at [450, 347] on code "class MyMiddleware(inngest.Middleware):" at bounding box center [359, 347] width 227 height 14
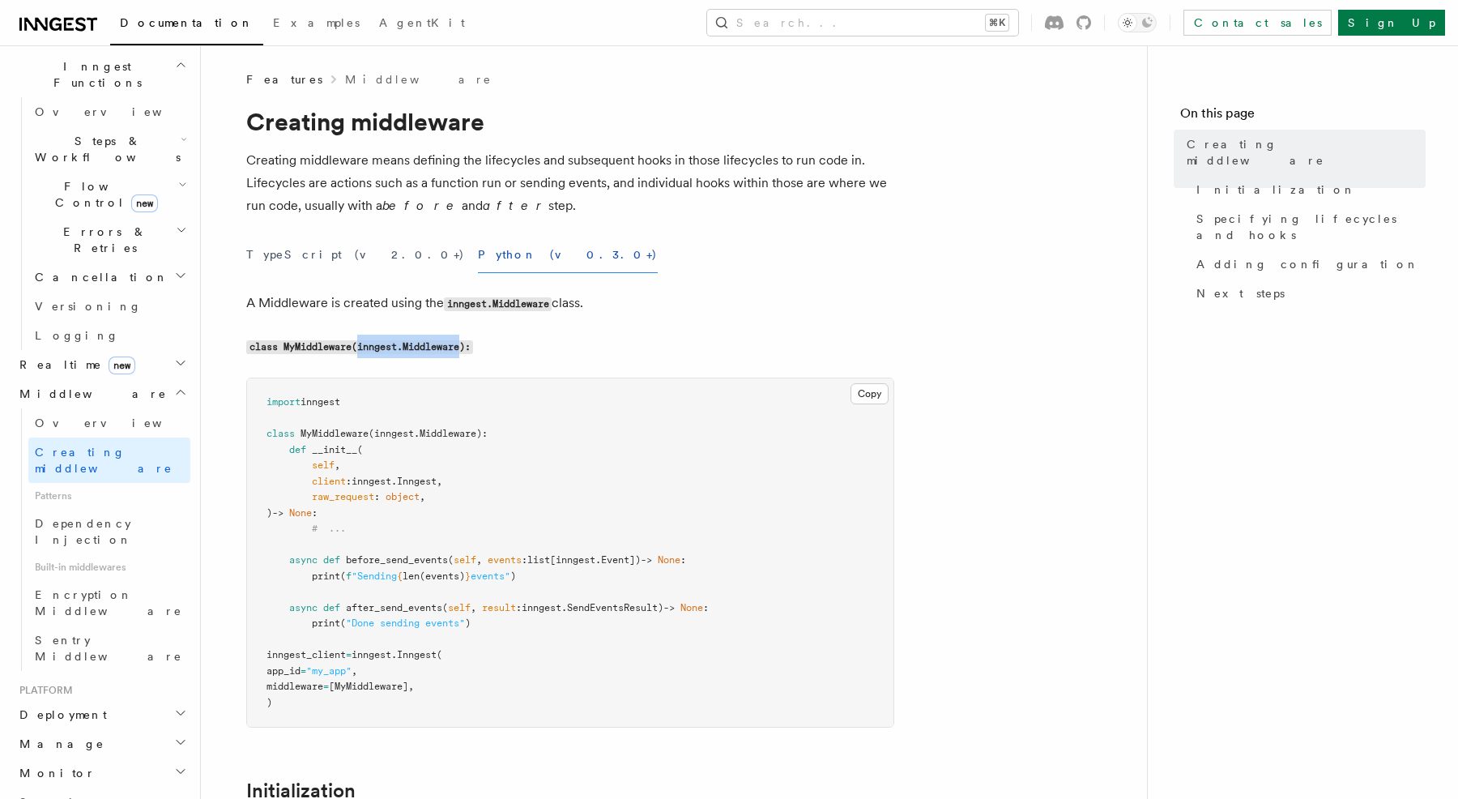
click at [450, 347] on code "class MyMiddleware(inngest.Middleware):" at bounding box center [359, 347] width 227 height 14
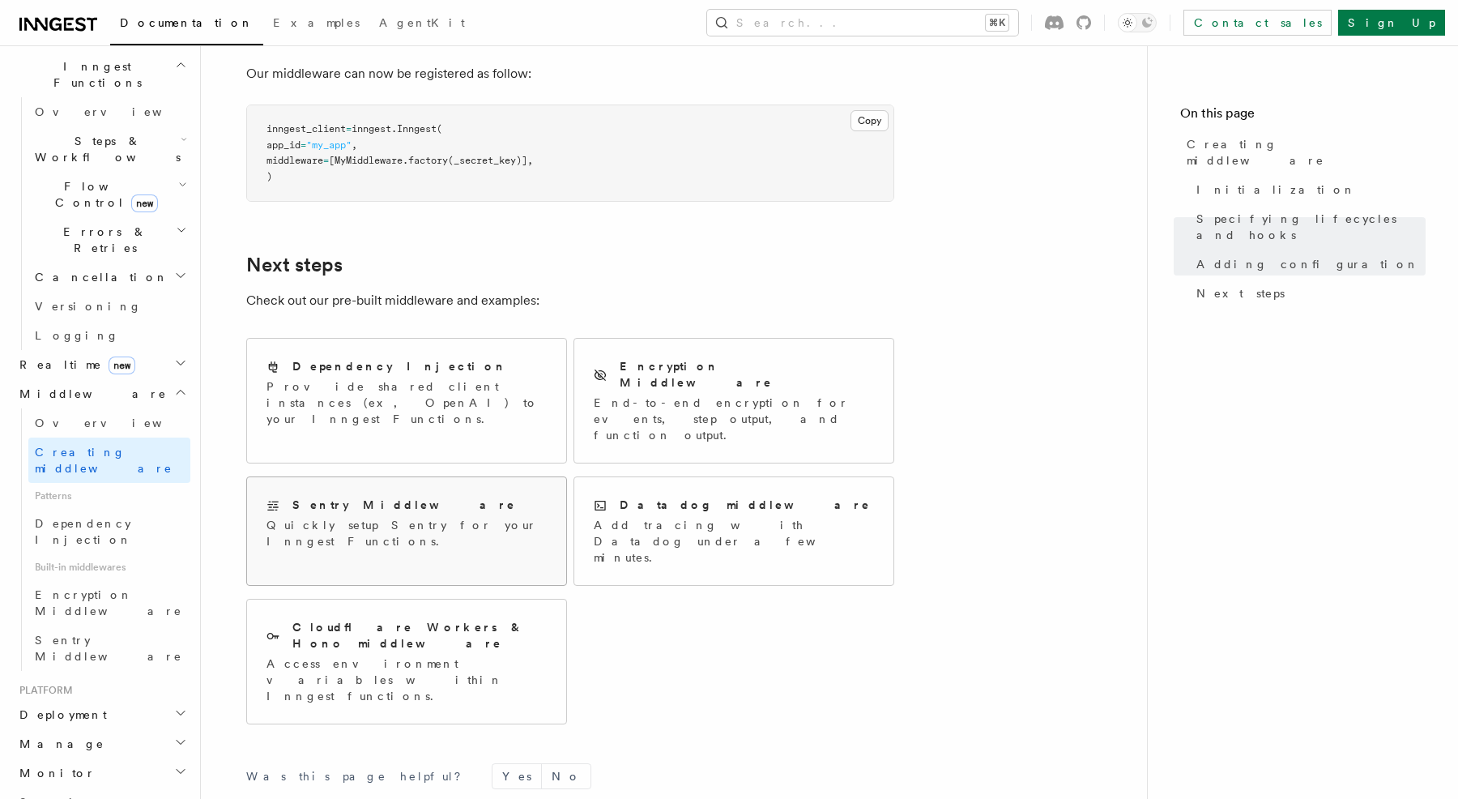
scroll to position [2817, 0]
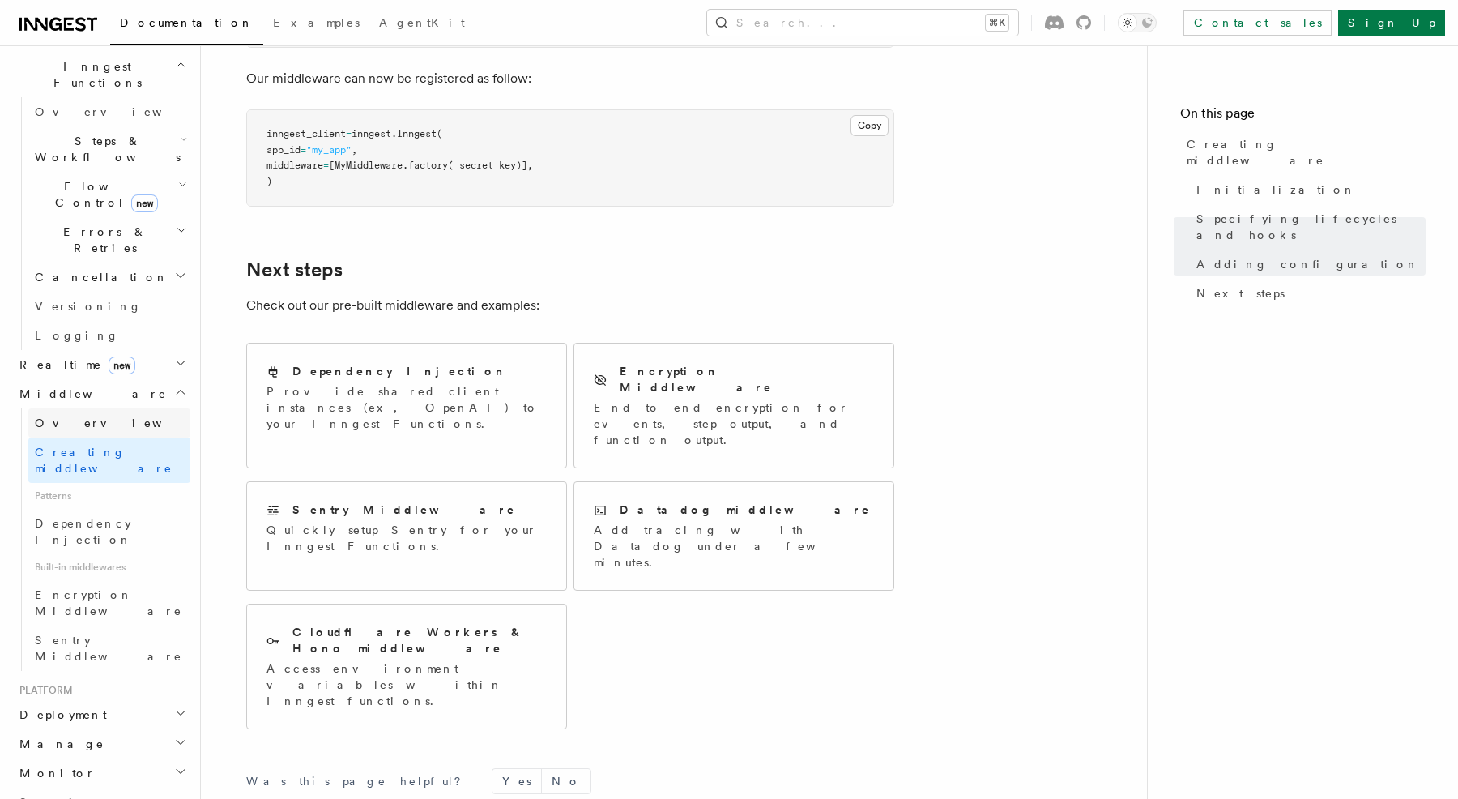
click at [81, 416] on span "Overview" at bounding box center [118, 422] width 167 height 13
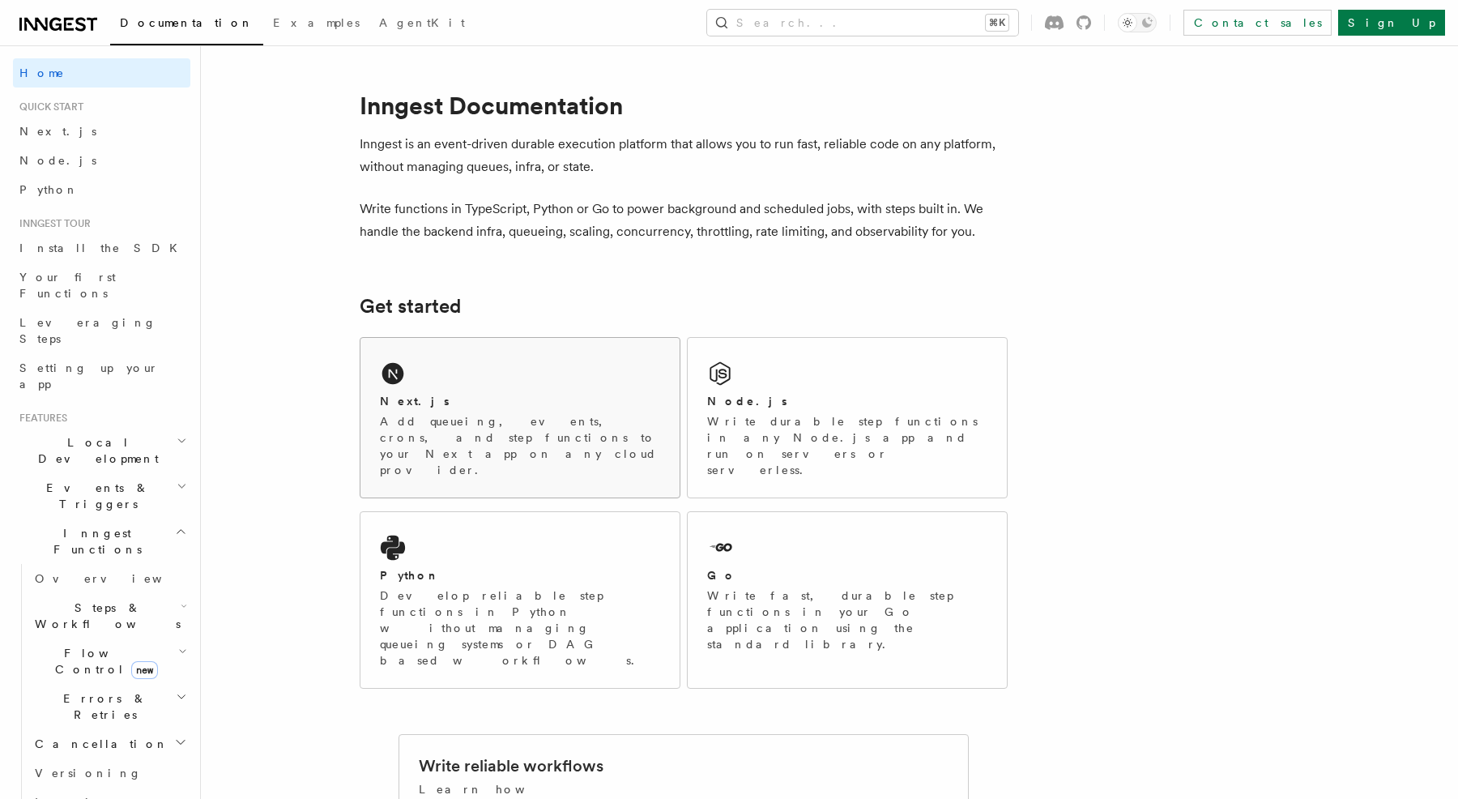
scroll to position [-1, 0]
click at [413, 369] on div "Next.js Add queueing, events, crons, and step functions to your Next app on any…" at bounding box center [520, 418] width 319 height 160
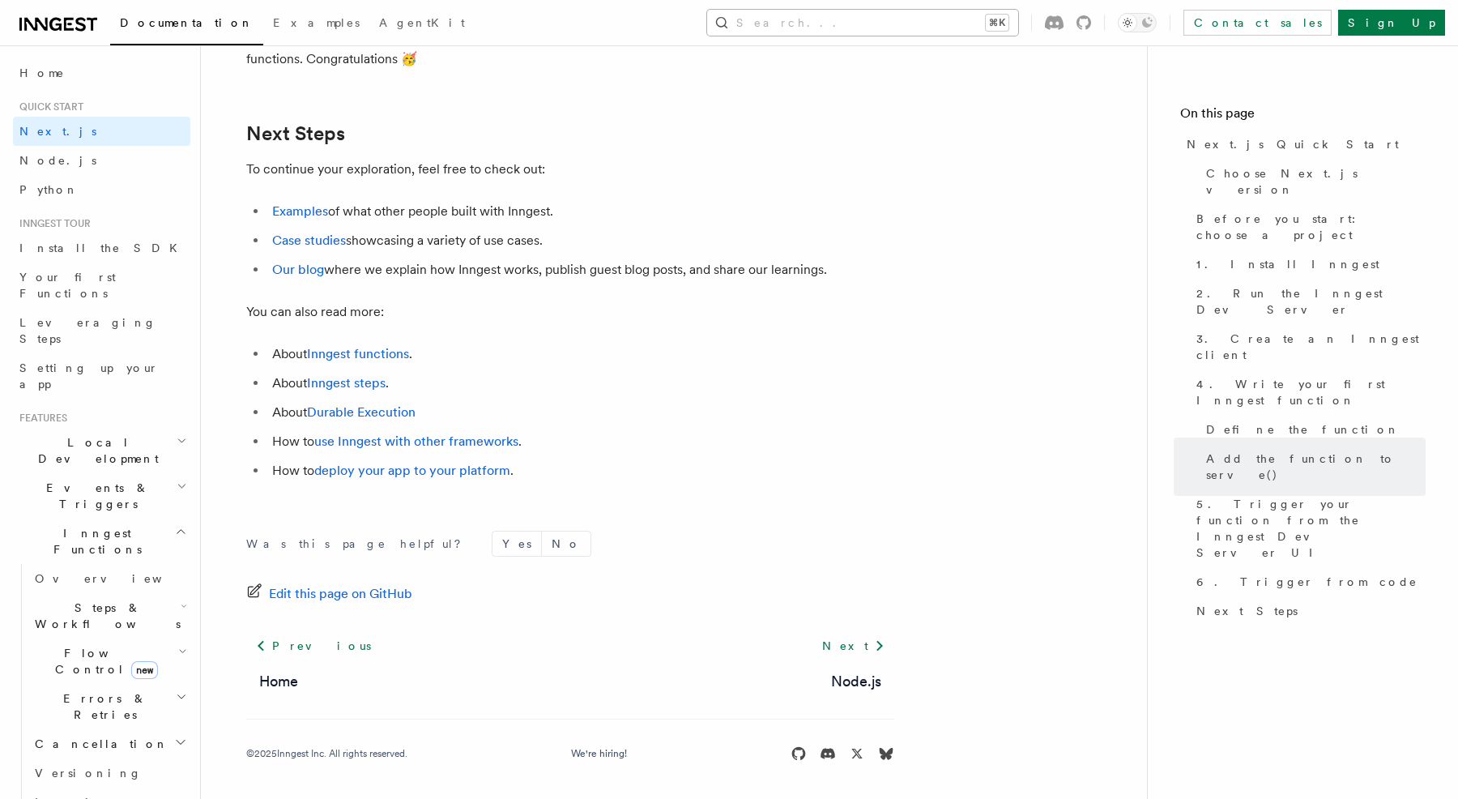
scroll to position [10090, 0]
